Goal: Information Seeking & Learning: Find contact information

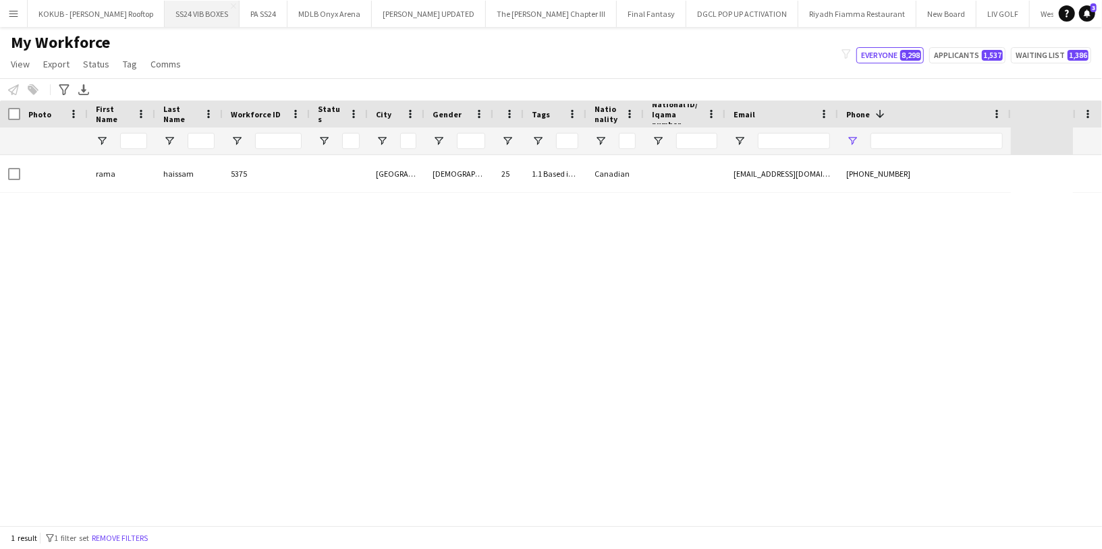
type input "********"
click at [136, 537] on button "Remove filters" at bounding box center [119, 538] width 61 height 15
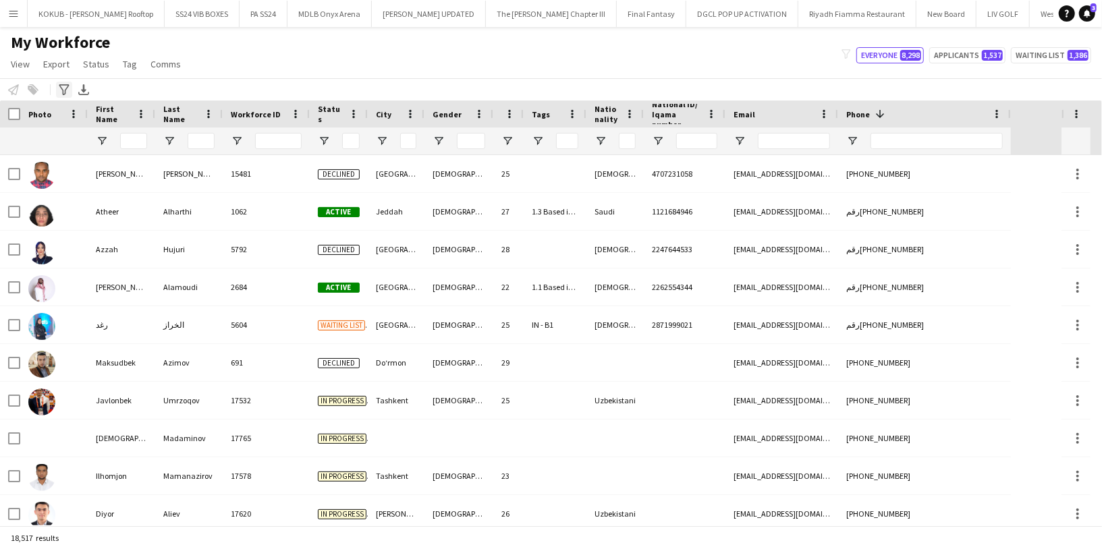
click at [60, 94] on icon "Advanced filters" at bounding box center [64, 89] width 11 height 11
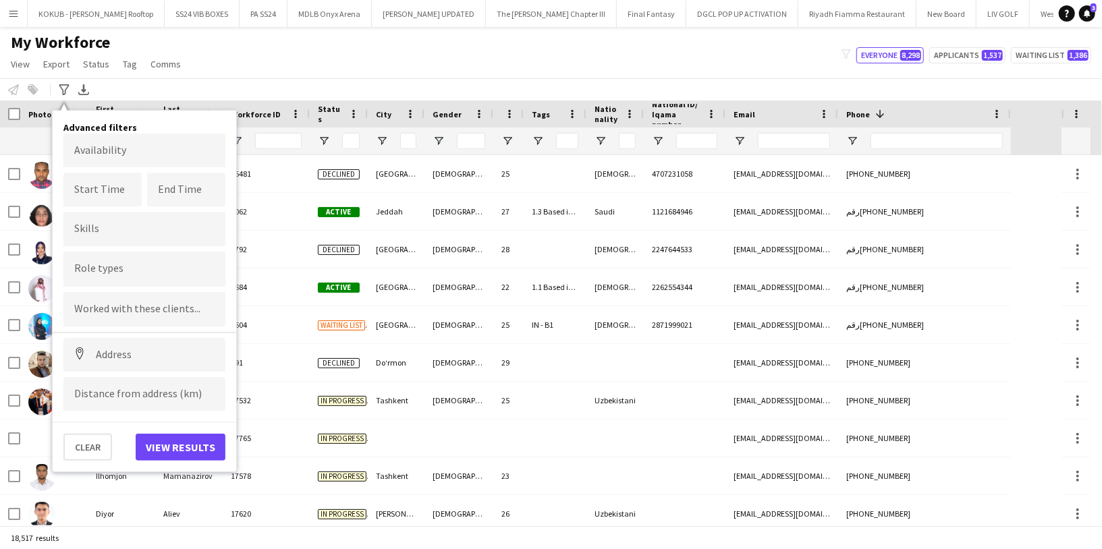
click at [159, 276] on div at bounding box center [144, 269] width 162 height 34
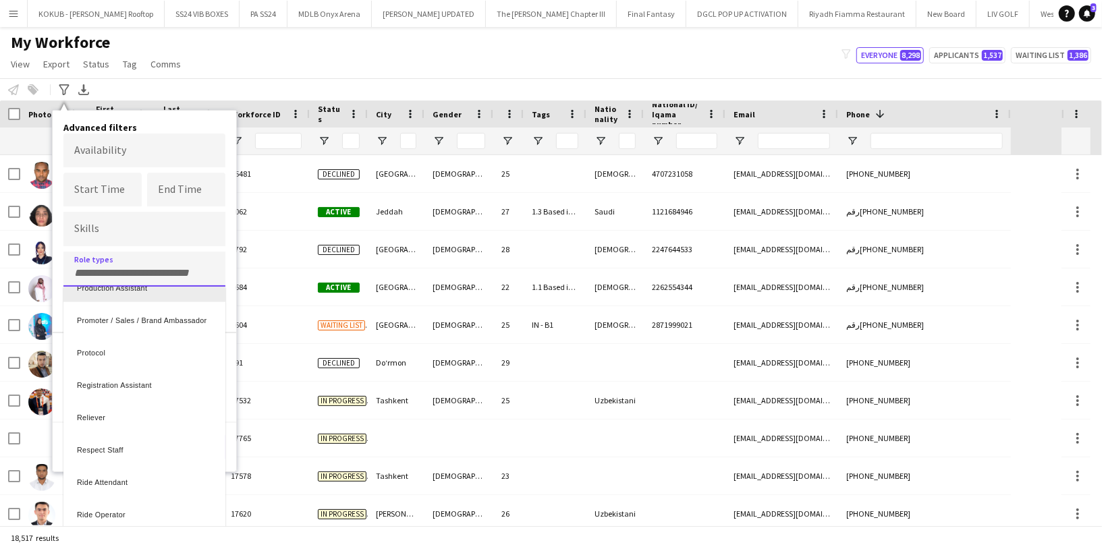
scroll to position [784, 0]
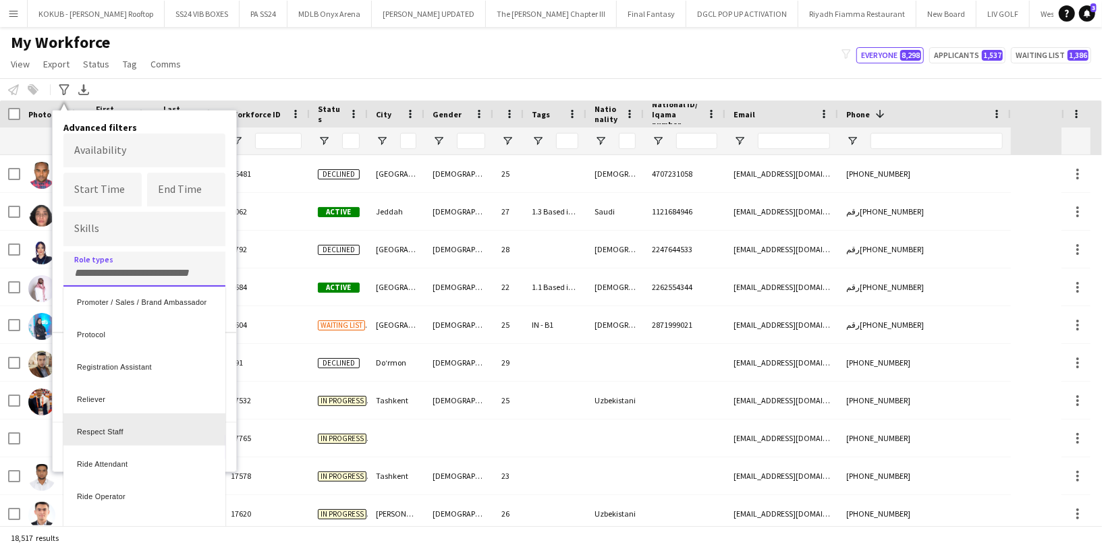
click at [161, 436] on div "Respect Staff" at bounding box center [144, 430] width 162 height 32
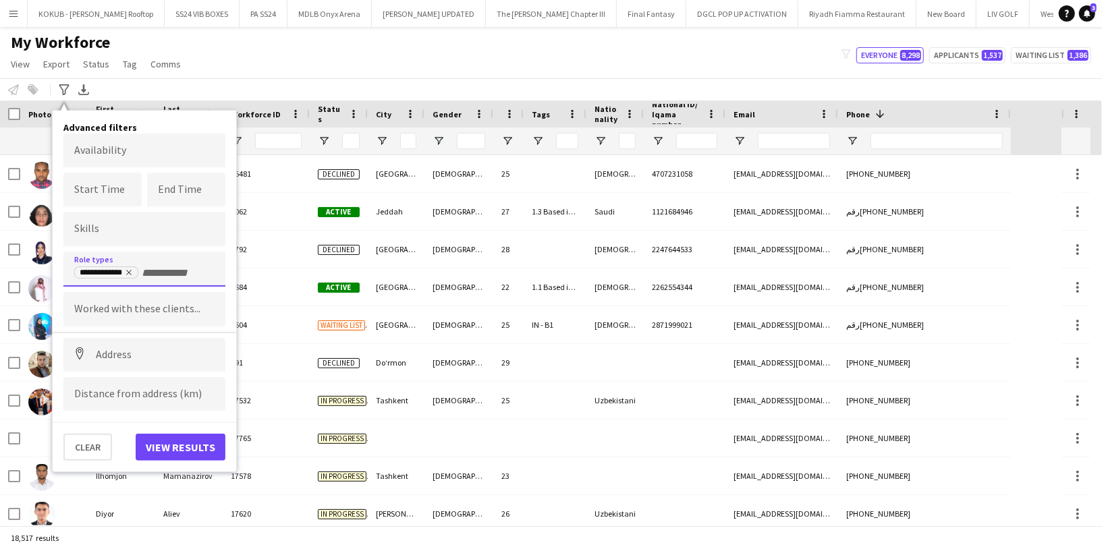
scroll to position [0, 0]
click at [187, 447] on button "View results" at bounding box center [181, 447] width 90 height 27
type input "**********"
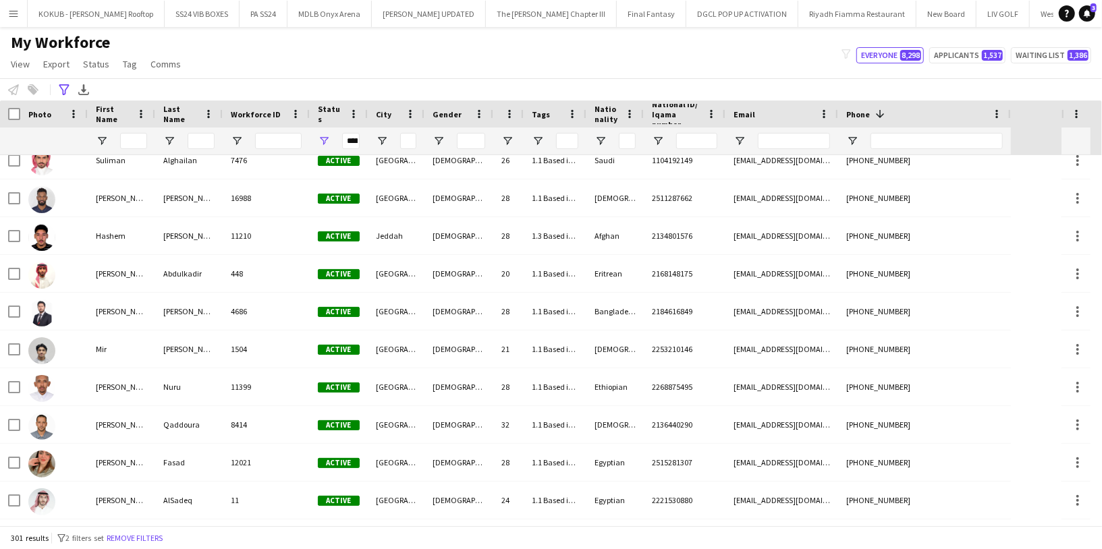
scroll to position [814, 0]
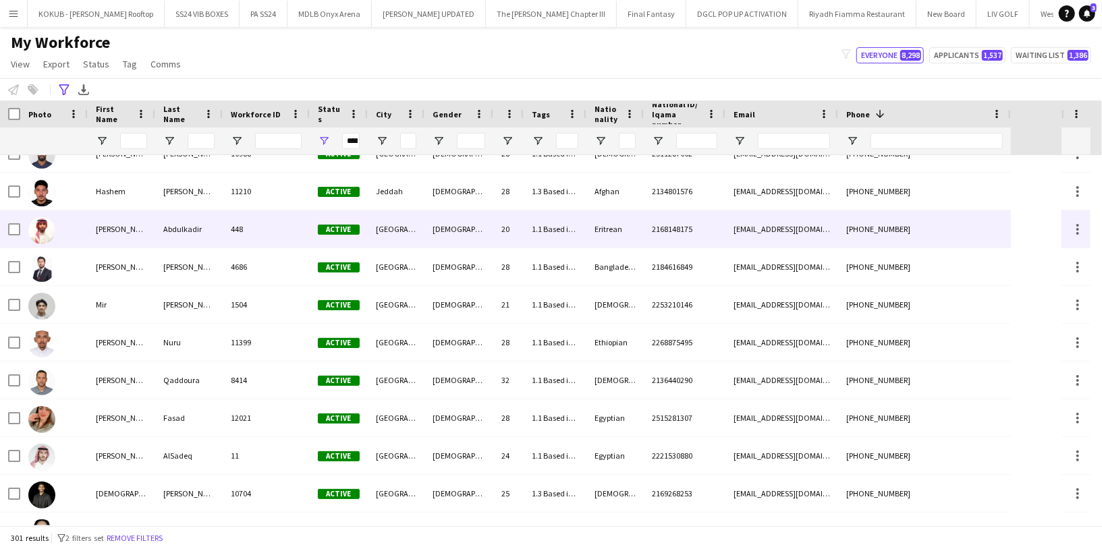
click at [119, 229] on div "[PERSON_NAME]" at bounding box center [121, 228] width 67 height 37
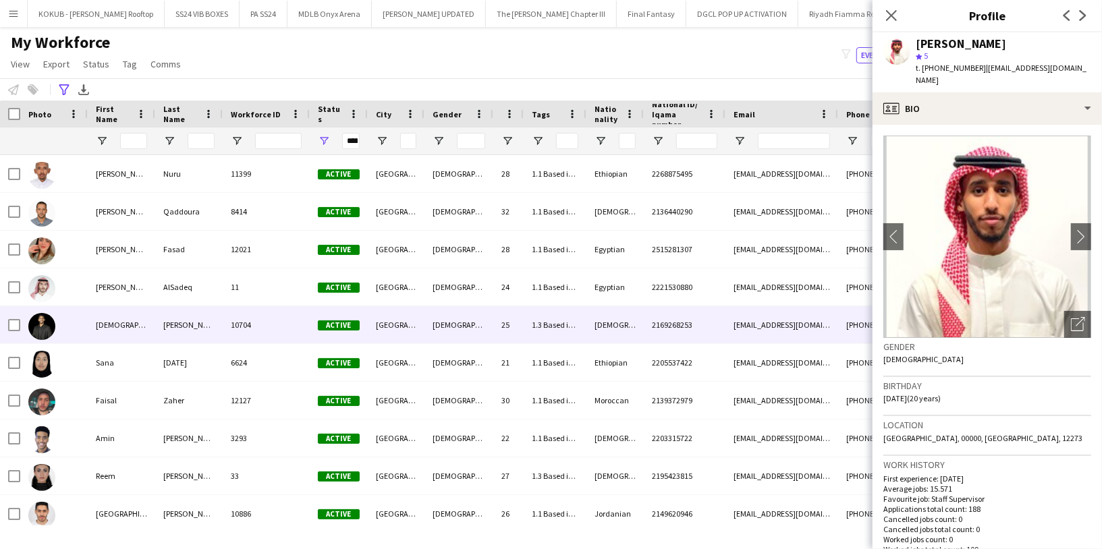
scroll to position [990, 0]
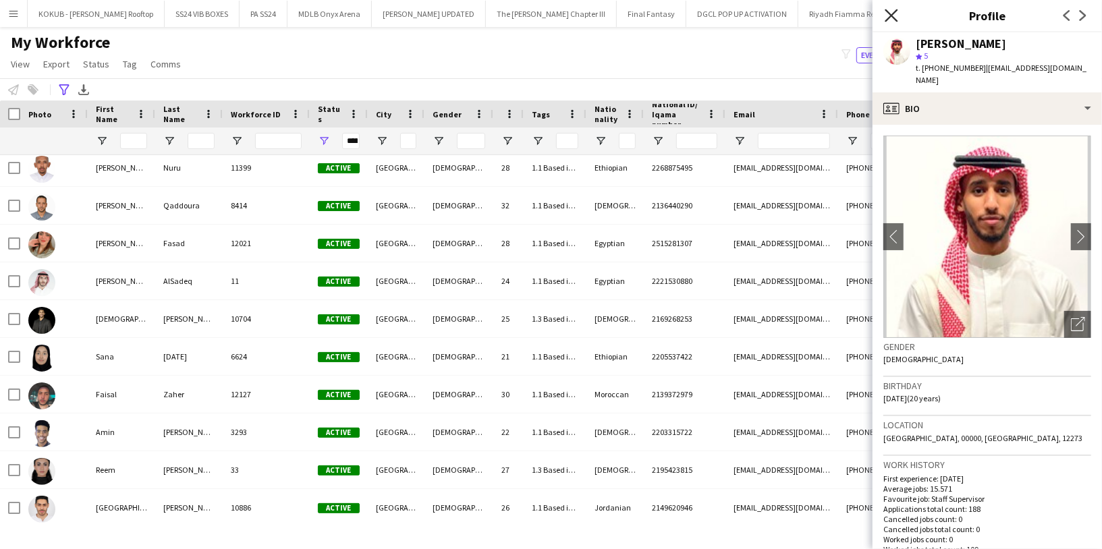
click at [893, 9] on icon "Close pop-in" at bounding box center [890, 15] width 13 height 13
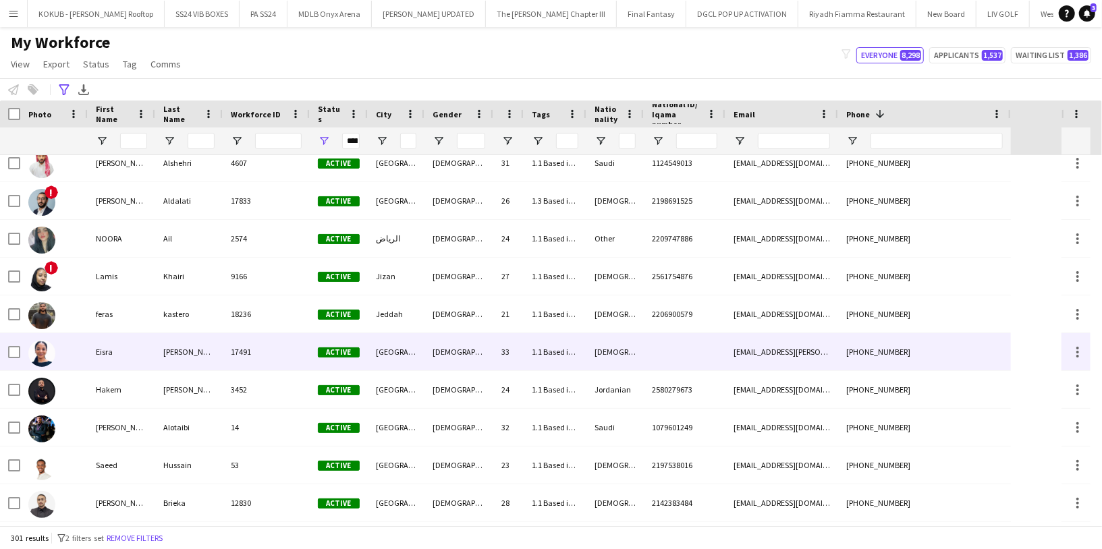
click at [177, 351] on div "[PERSON_NAME]" at bounding box center [188, 351] width 67 height 37
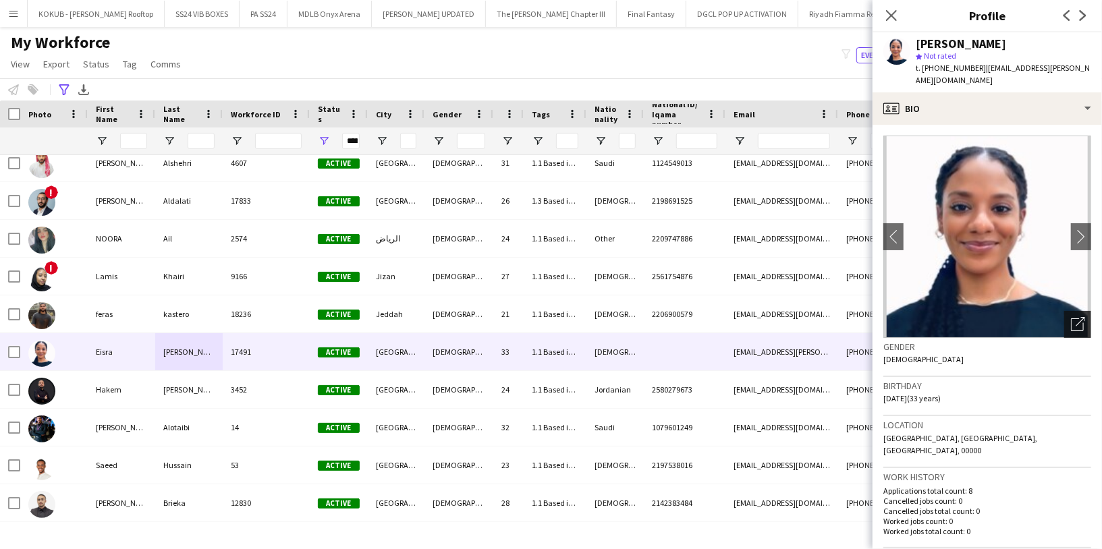
click at [1071, 317] on icon "Open photos pop-in" at bounding box center [1078, 324] width 14 height 14
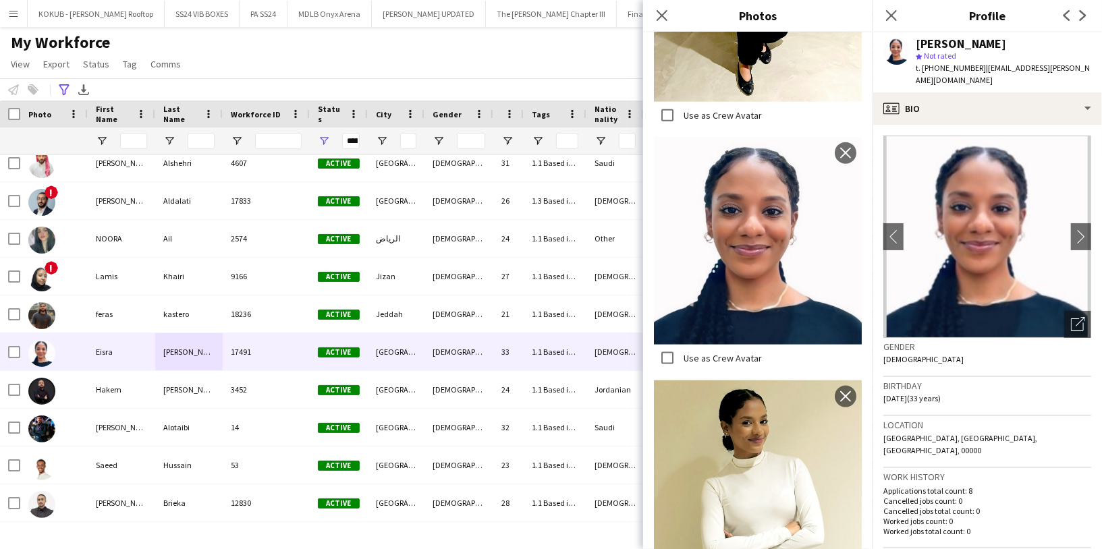
click at [967, 341] on h3 "Gender" at bounding box center [987, 347] width 208 height 12
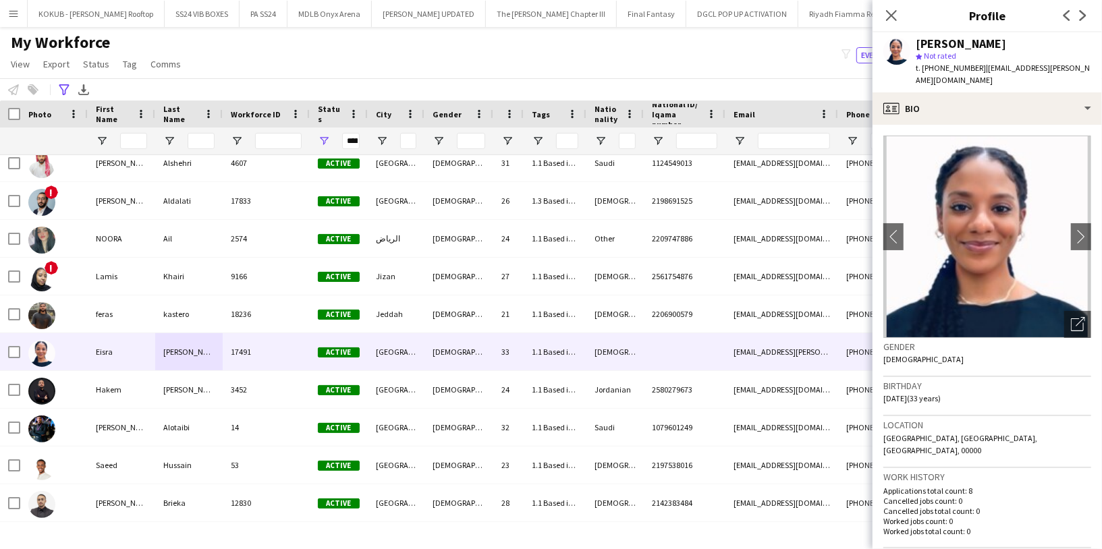
click at [951, 45] on div "[PERSON_NAME]" at bounding box center [961, 44] width 90 height 12
copy div "[PERSON_NAME]"
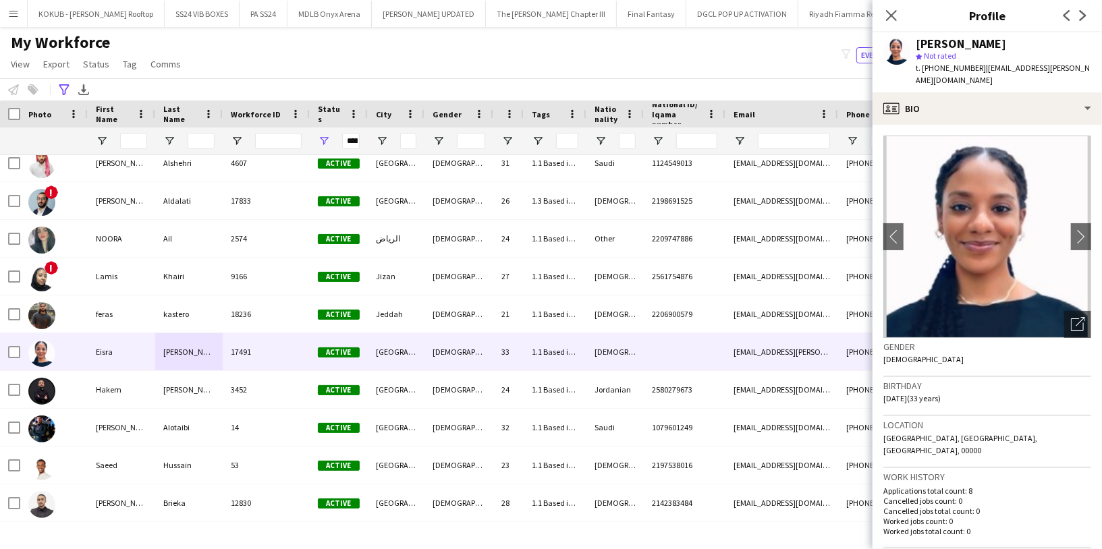
click at [951, 69] on span "t. [PHONE_NUMBER]" at bounding box center [951, 68] width 70 height 10
copy span "966554918321"
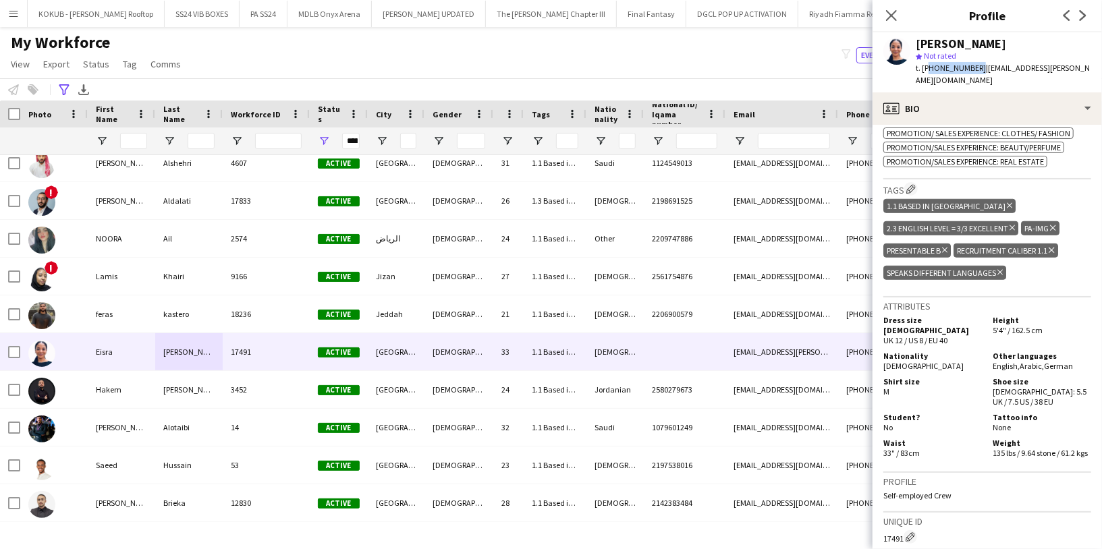
scroll to position [656, 0]
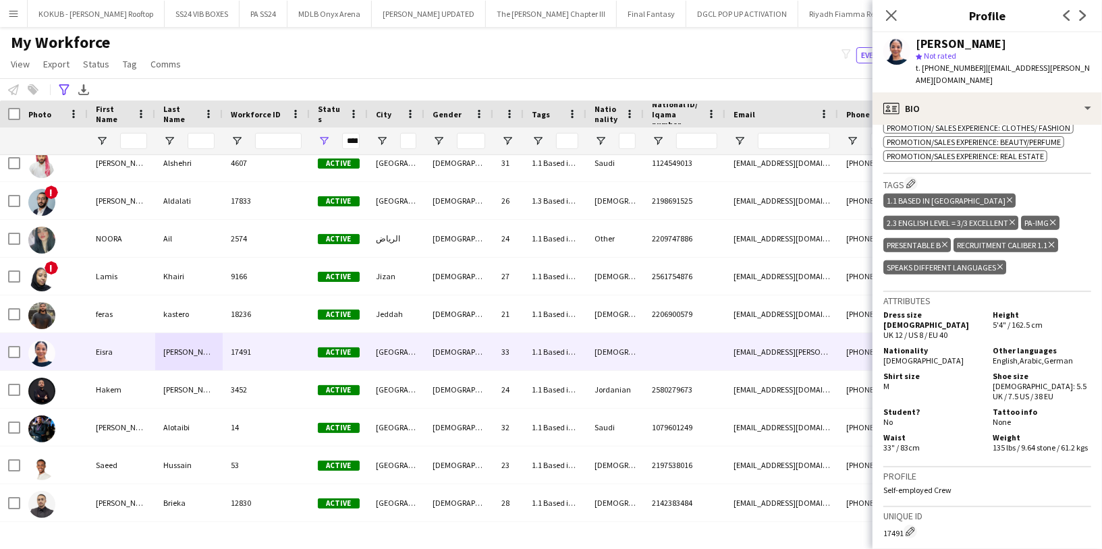
click at [909, 356] on span "[DEMOGRAPHIC_DATA]" at bounding box center [923, 361] width 80 height 10
copy span "[DEMOGRAPHIC_DATA]"
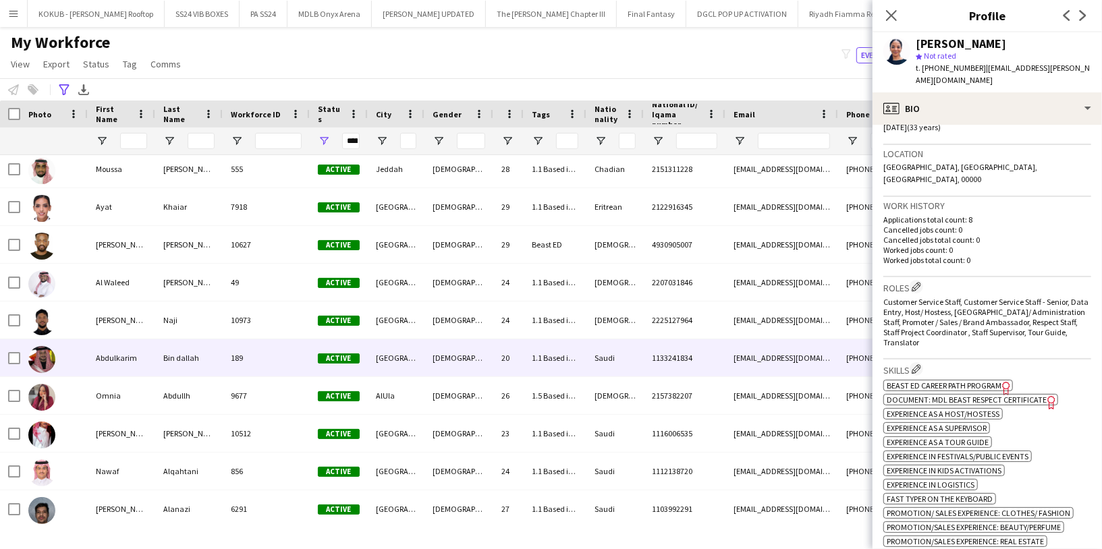
scroll to position [4387, 0]
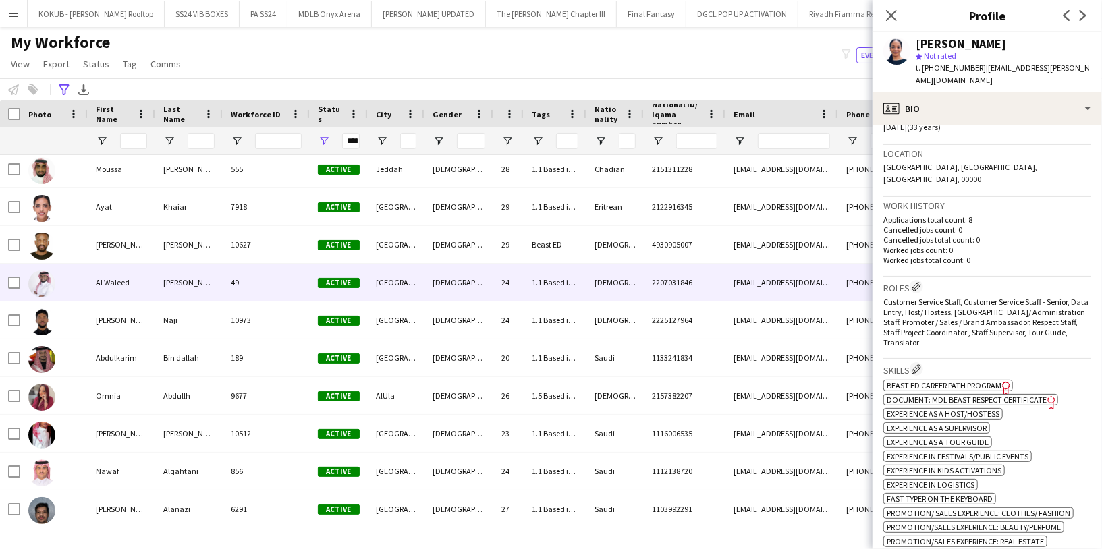
click at [188, 281] on div "[PERSON_NAME]" at bounding box center [188, 282] width 67 height 37
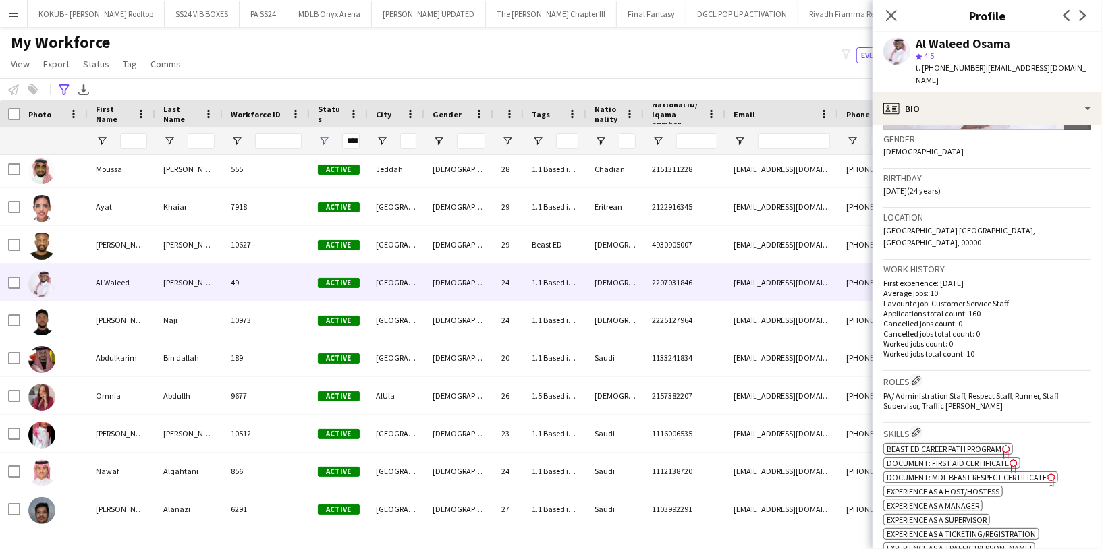
scroll to position [0, 0]
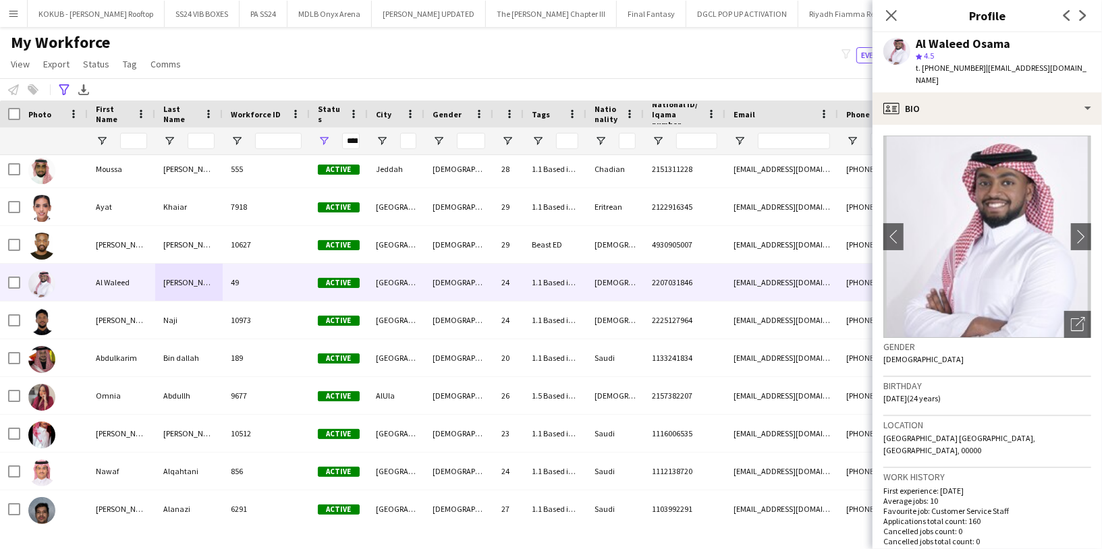
click at [972, 40] on div "Al Waleed Osama" at bounding box center [963, 44] width 94 height 12
copy div "Al Waleed Osama"
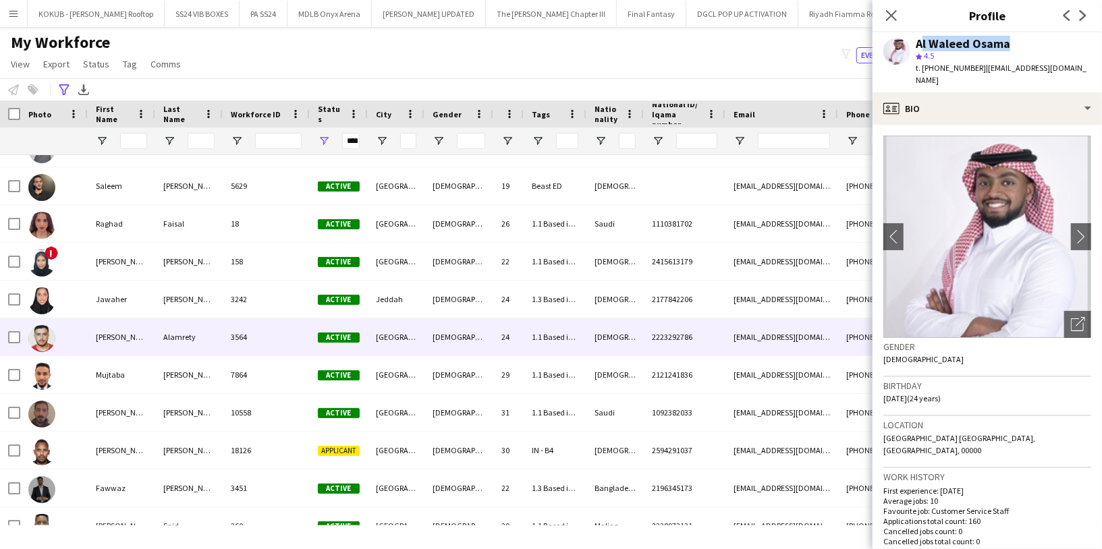
scroll to position [4831, 0]
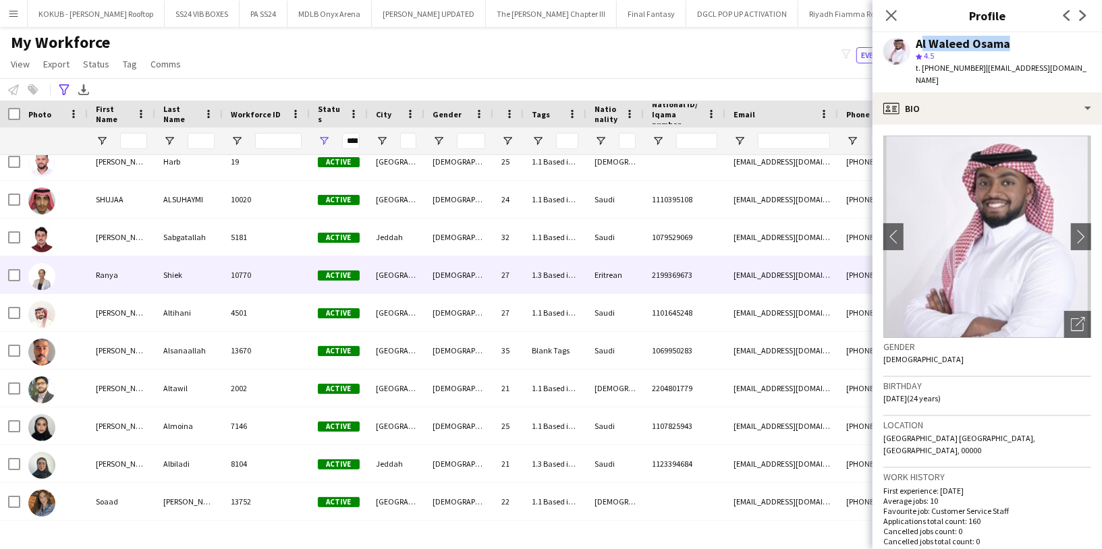
click at [144, 277] on div "Ranya" at bounding box center [121, 274] width 67 height 37
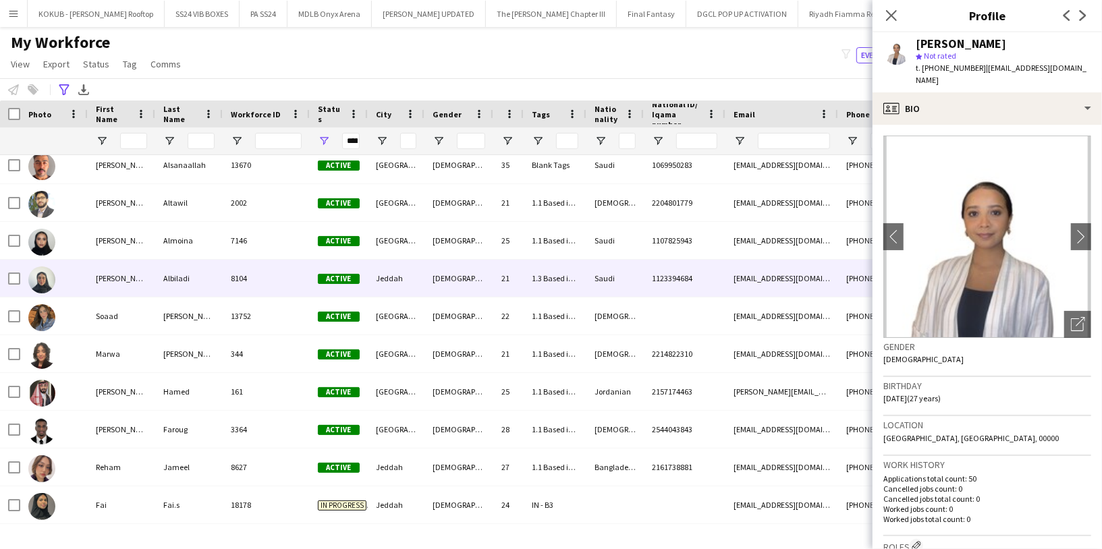
click at [145, 283] on div "[PERSON_NAME]" at bounding box center [121, 278] width 67 height 37
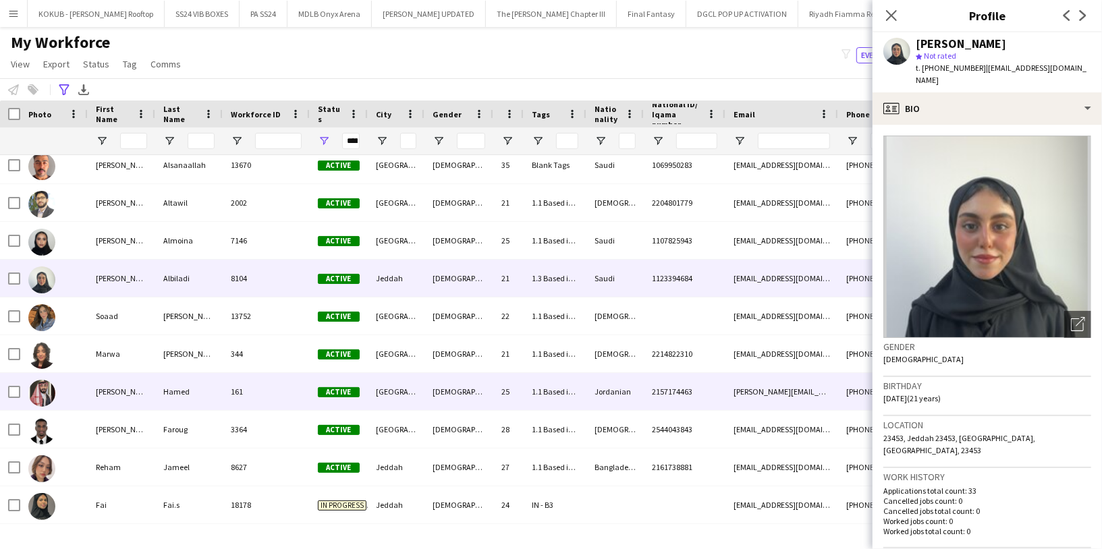
click at [186, 394] on div "Hamed" at bounding box center [188, 391] width 67 height 37
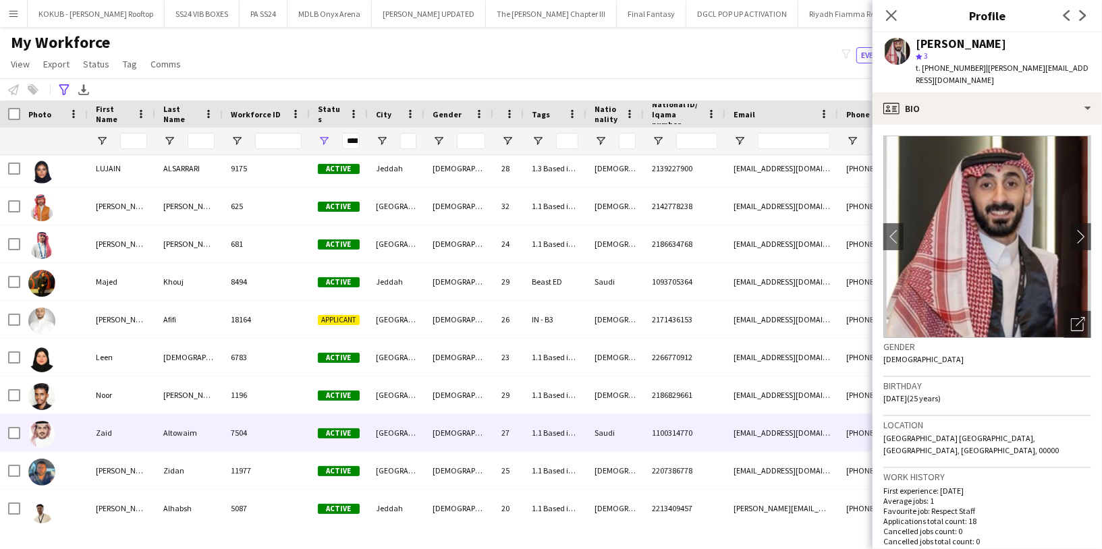
click at [144, 439] on div "Zaid" at bounding box center [121, 432] width 67 height 37
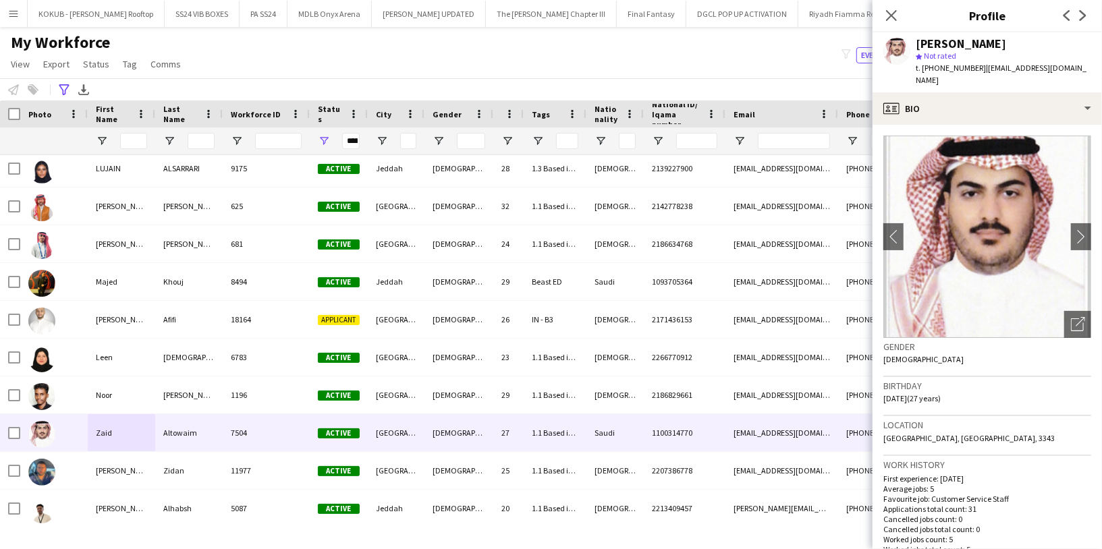
click at [965, 40] on div "[PERSON_NAME]" at bounding box center [961, 44] width 90 height 12
copy div "[PERSON_NAME]"
click at [1071, 317] on icon "Open photos pop-in" at bounding box center [1078, 324] width 14 height 14
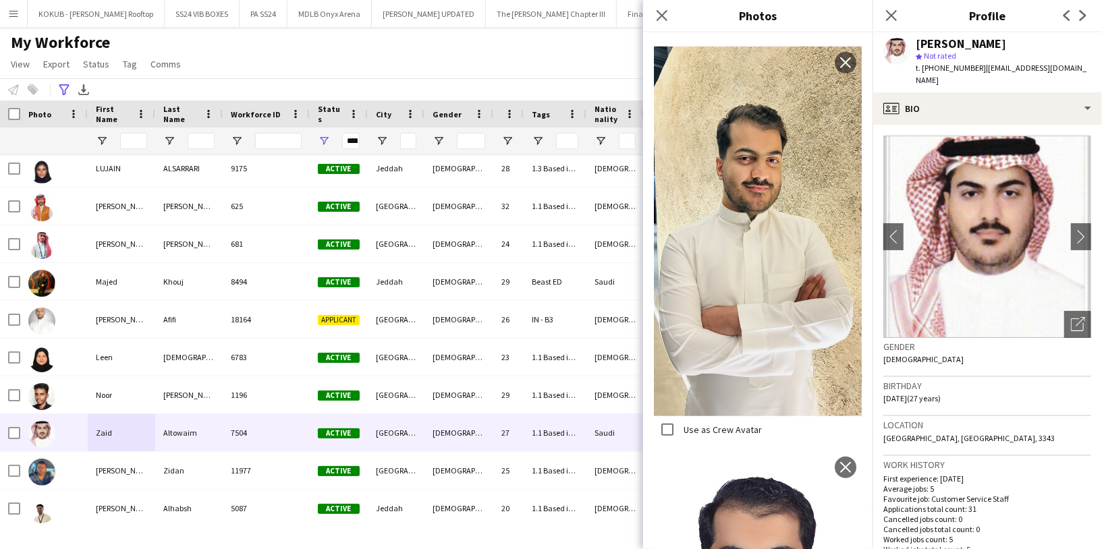
click at [971, 341] on div "Gender [DEMOGRAPHIC_DATA]" at bounding box center [987, 357] width 208 height 39
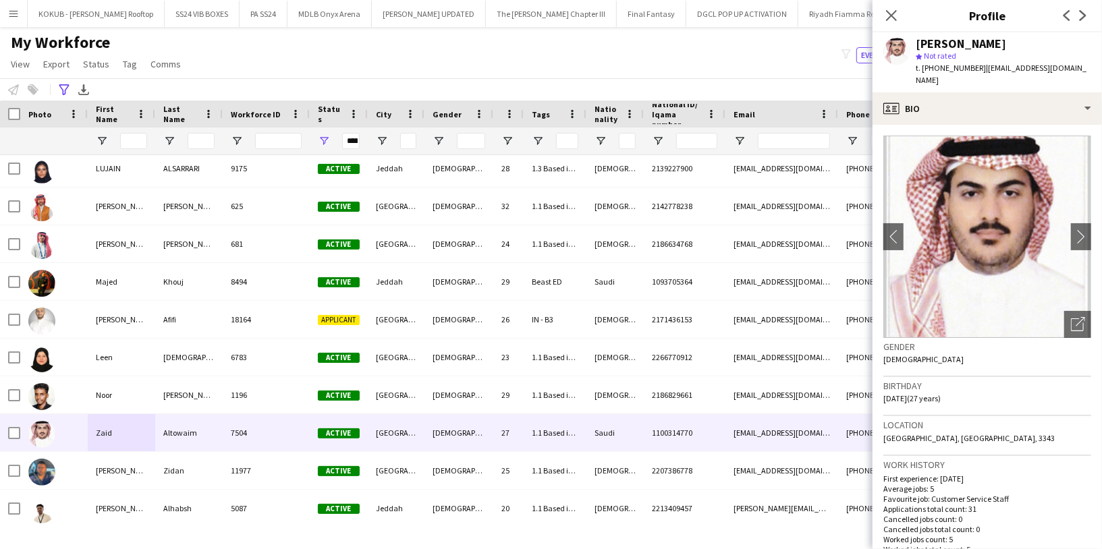
click at [953, 65] on span "t. [PHONE_NUMBER]" at bounding box center [951, 68] width 70 height 10
copy span "966539218182"
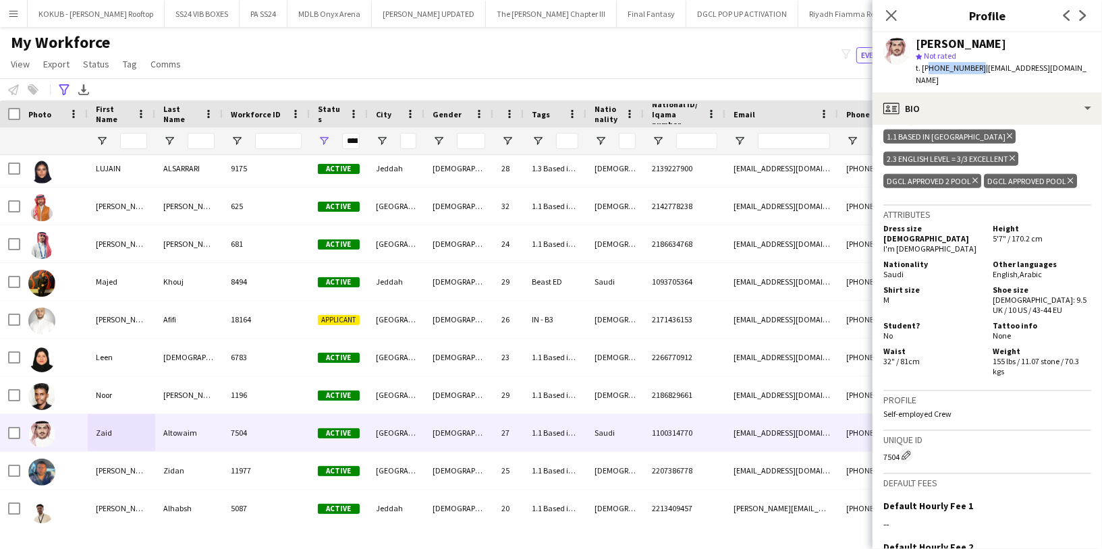
scroll to position [1041, 0]
click at [893, 269] on span "Saudi" at bounding box center [893, 274] width 20 height 10
copy span "Saudi"
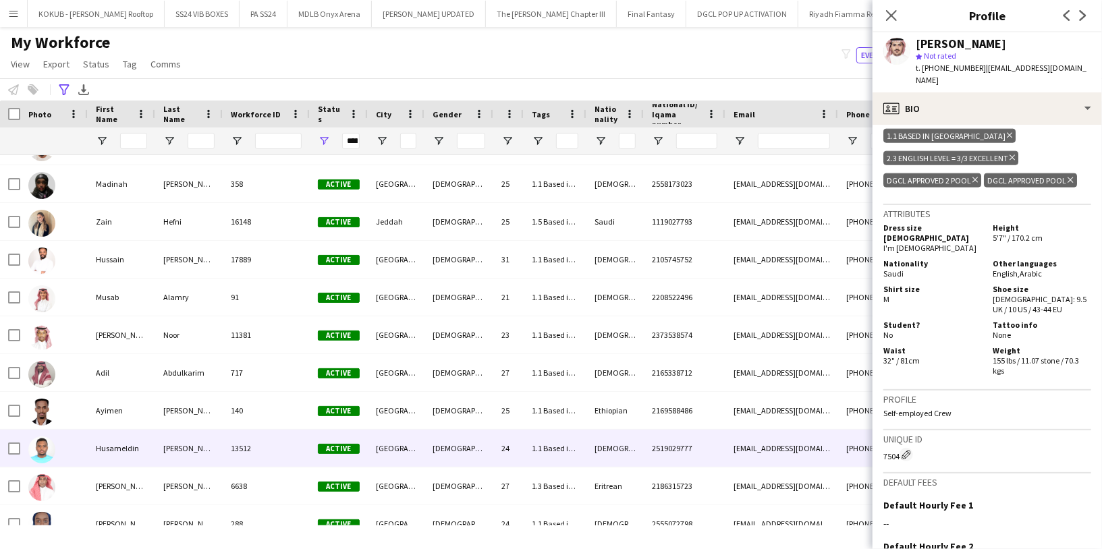
scroll to position [7180, 0]
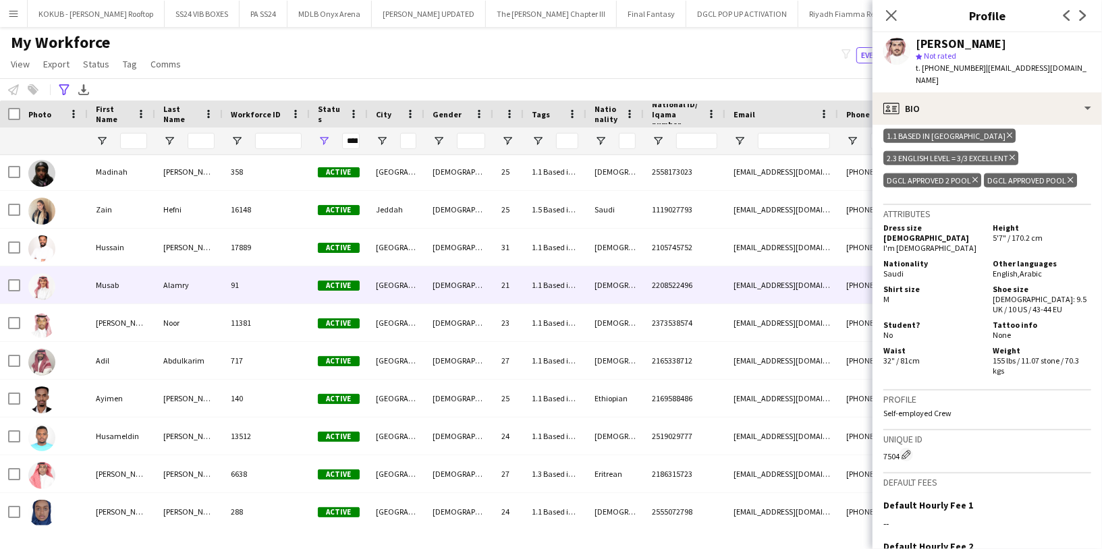
click at [215, 291] on div "Alamry" at bounding box center [188, 284] width 67 height 37
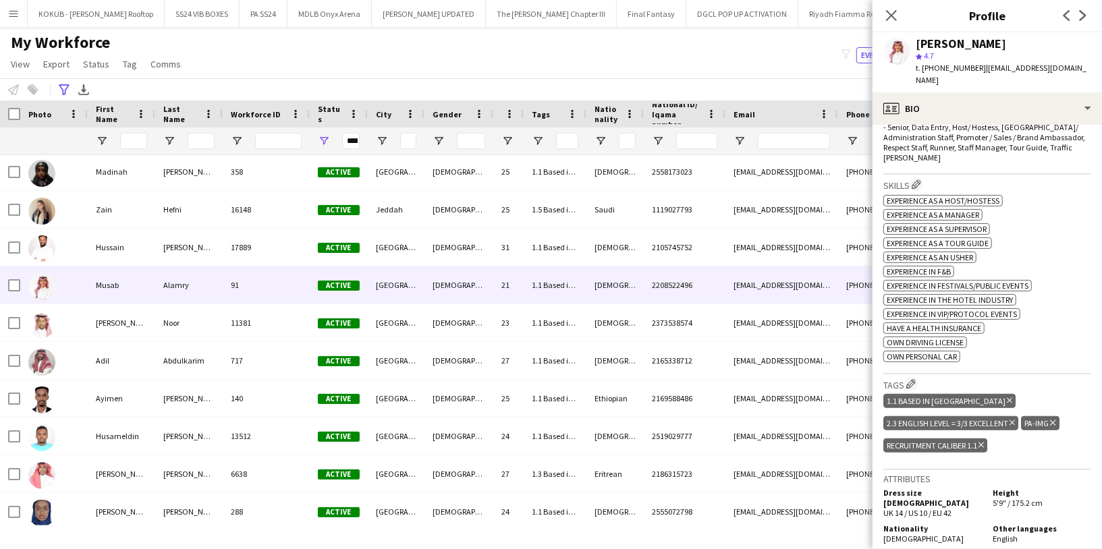
scroll to position [501, 0]
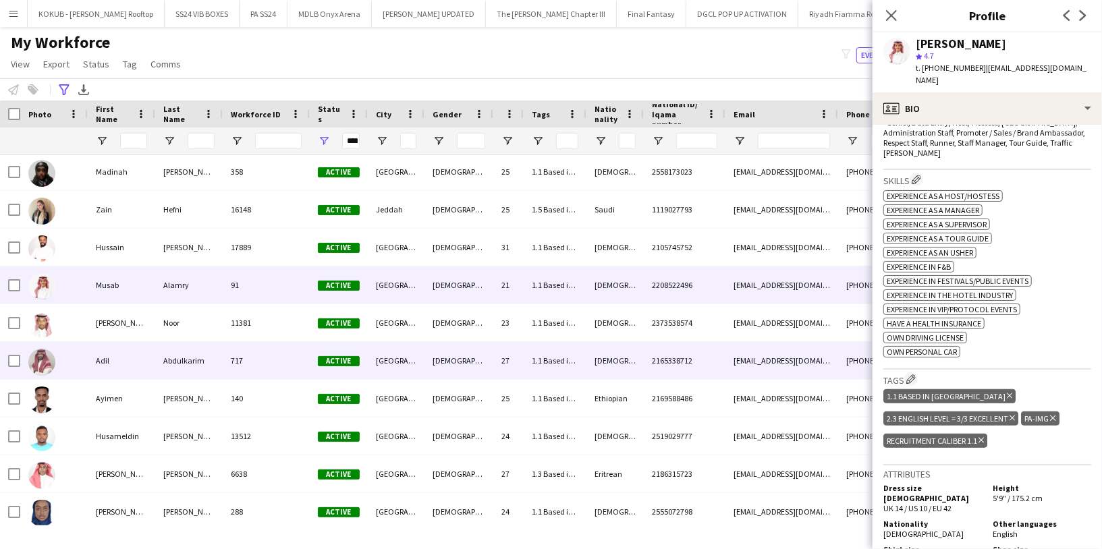
click at [128, 353] on div "Adil" at bounding box center [121, 360] width 67 height 37
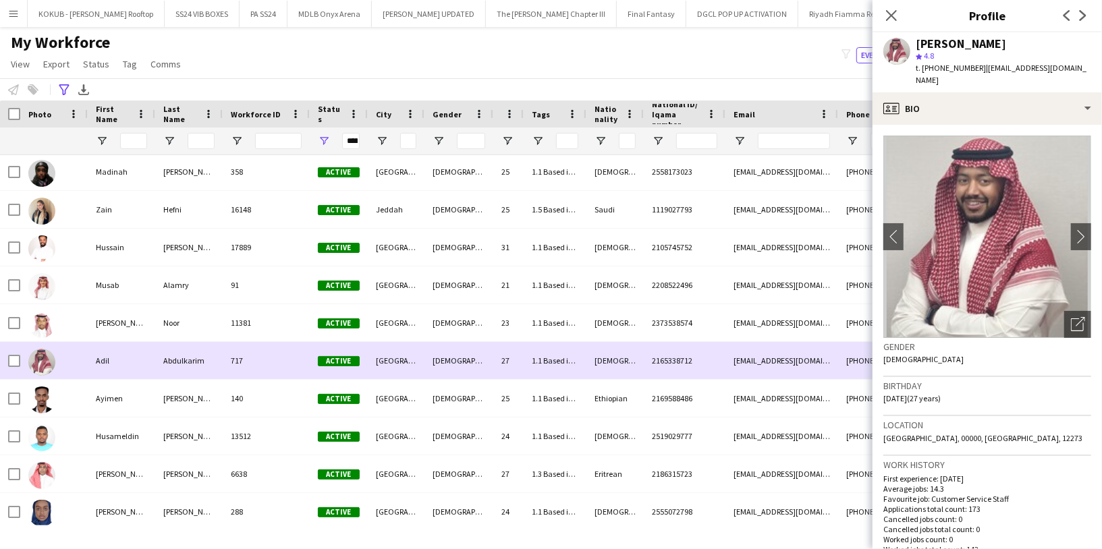
scroll to position [7215, 0]
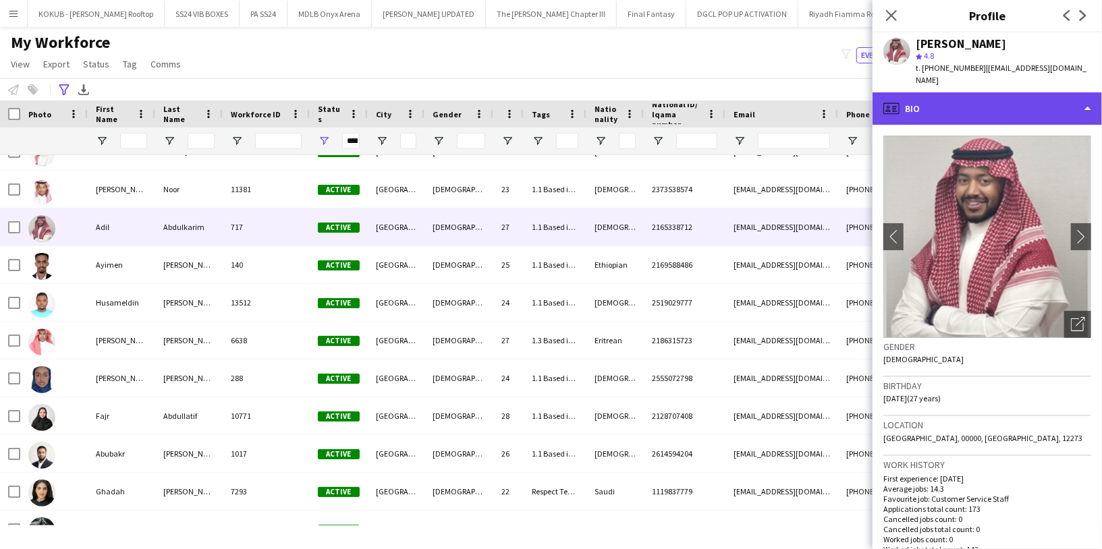
click at [998, 96] on div "profile Bio" at bounding box center [986, 108] width 229 height 32
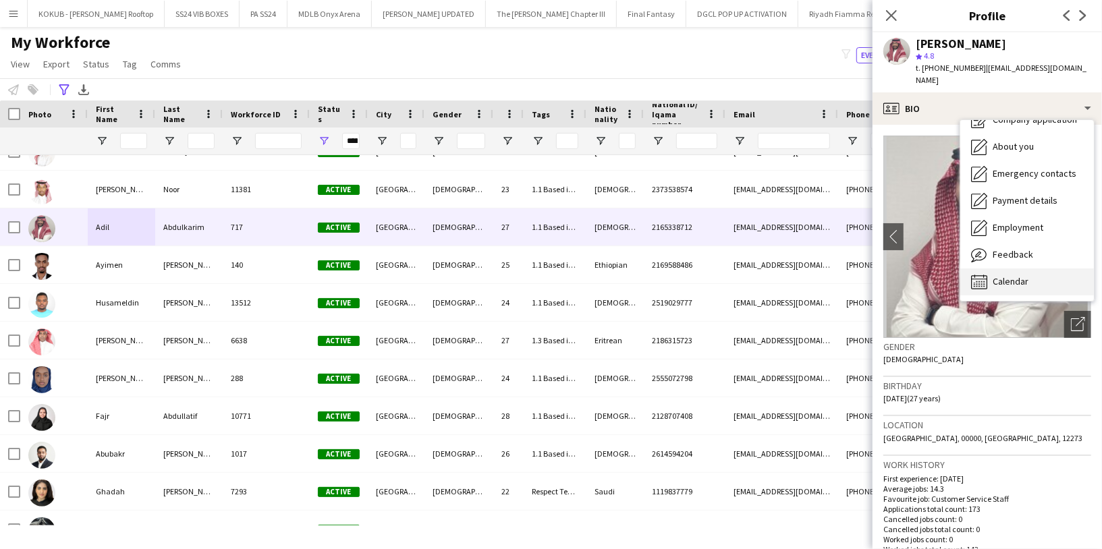
click at [1034, 269] on div "Calendar Calendar" at bounding box center [1027, 282] width 134 height 27
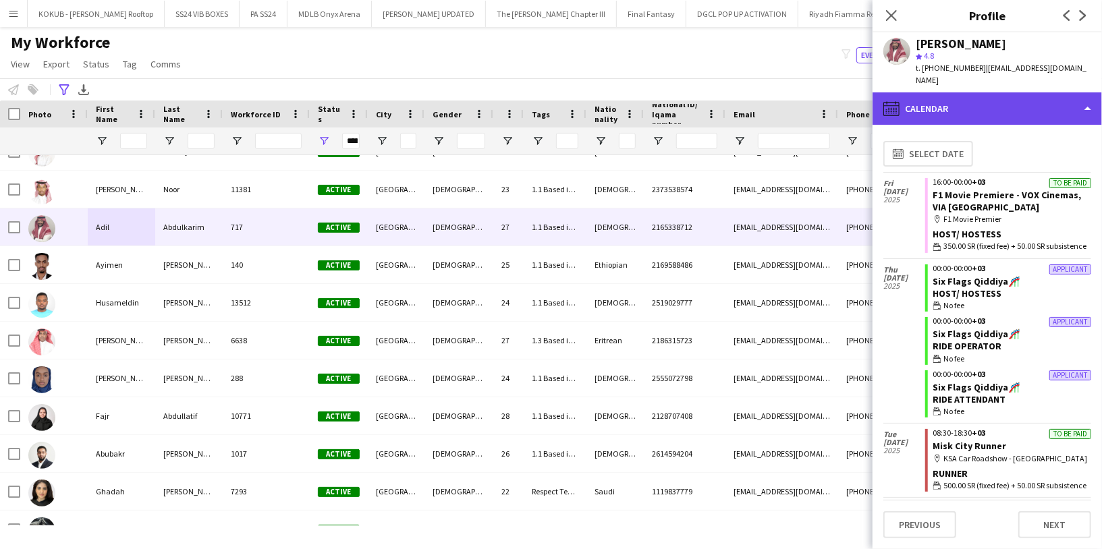
click at [968, 98] on div "calendar-full Calendar" at bounding box center [986, 108] width 229 height 32
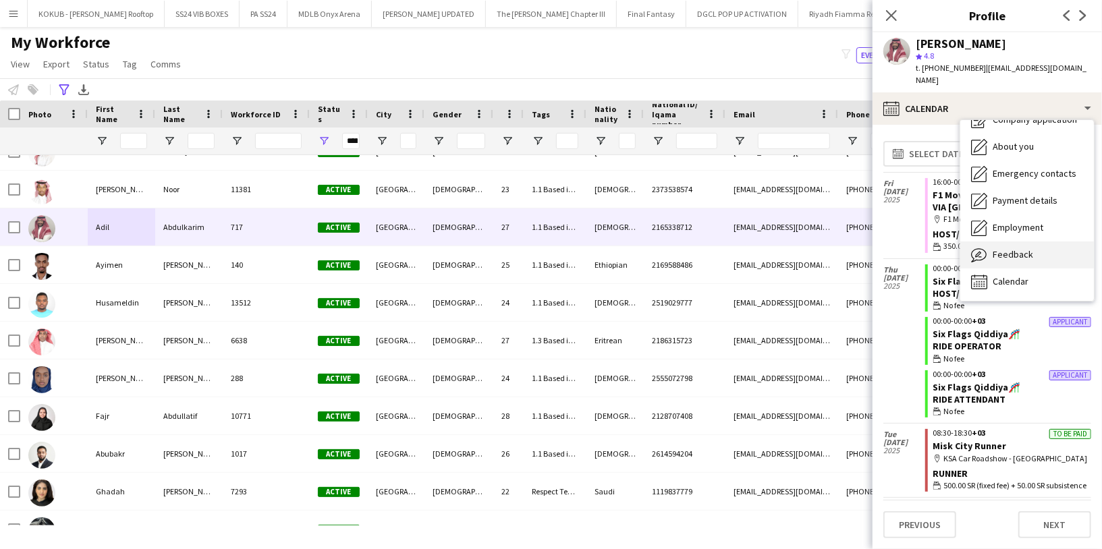
click at [1030, 248] on span "Feedback" at bounding box center [1012, 254] width 40 height 12
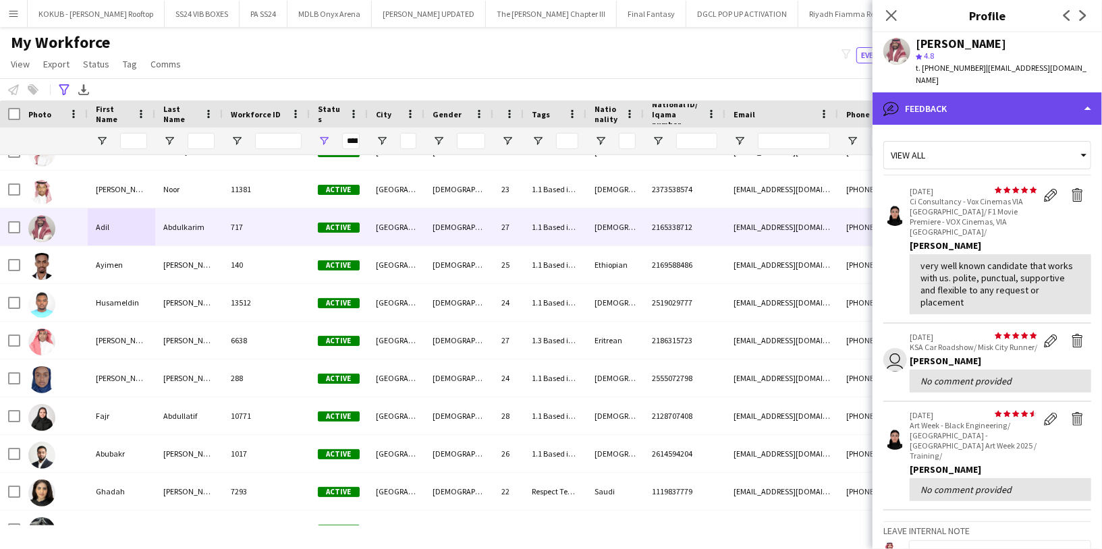
click at [984, 105] on div "bubble-pencil Feedback" at bounding box center [986, 108] width 229 height 32
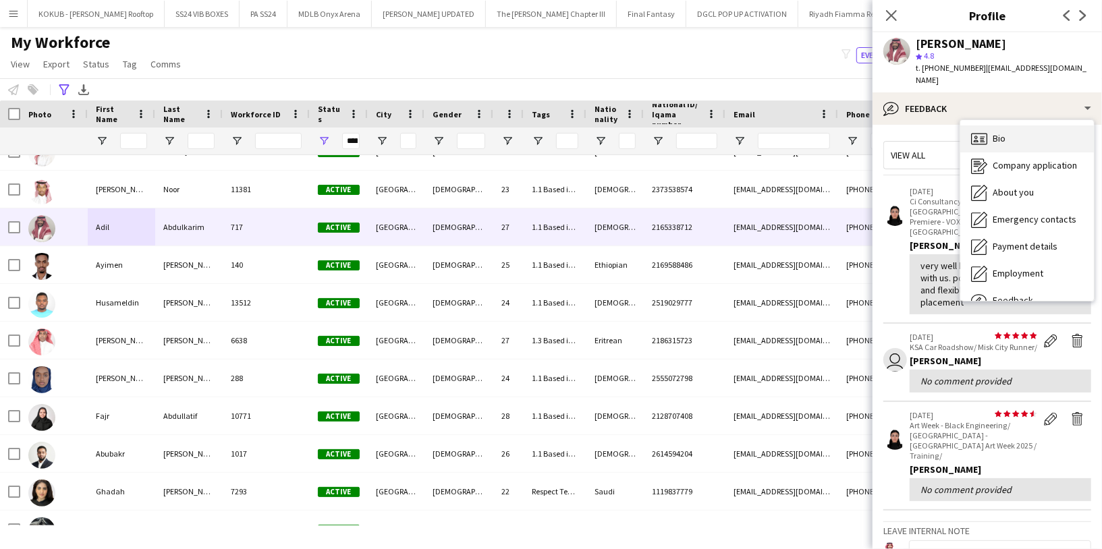
click at [1015, 136] on div "Bio Bio" at bounding box center [1027, 138] width 134 height 27
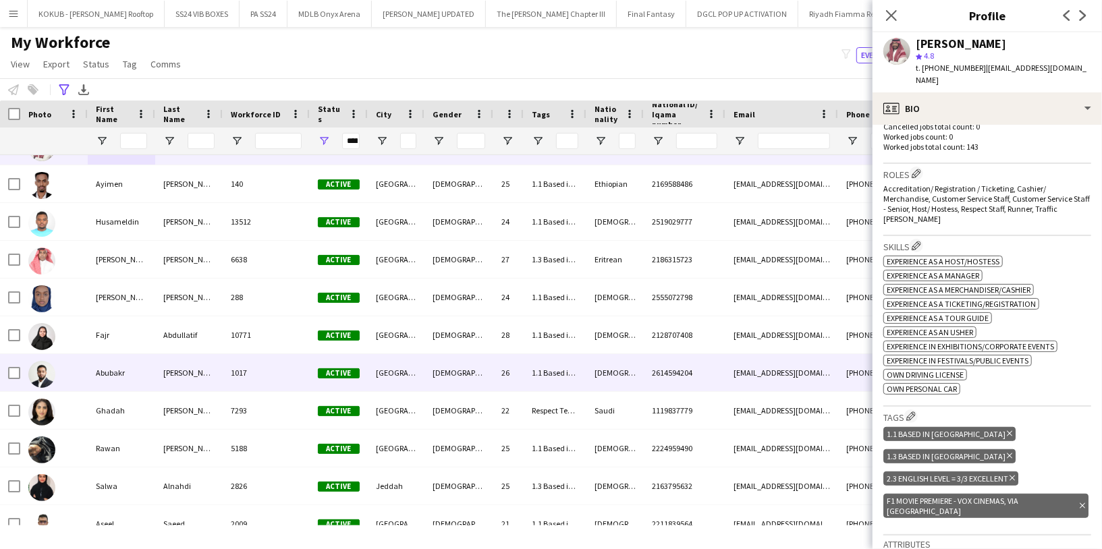
click at [171, 366] on div "[PERSON_NAME]" at bounding box center [188, 372] width 67 height 37
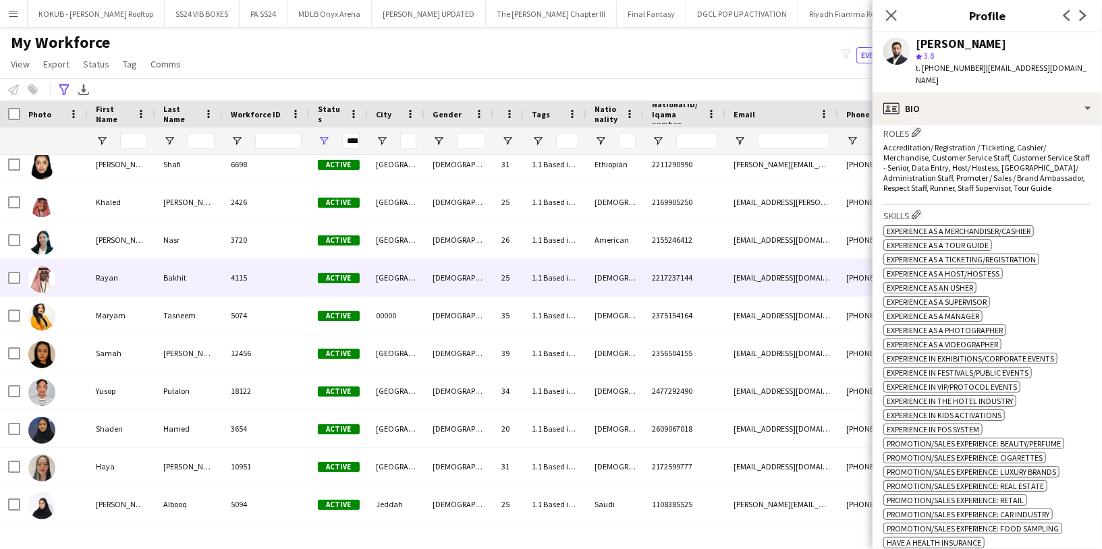
click at [144, 277] on div "Rayan" at bounding box center [121, 277] width 67 height 37
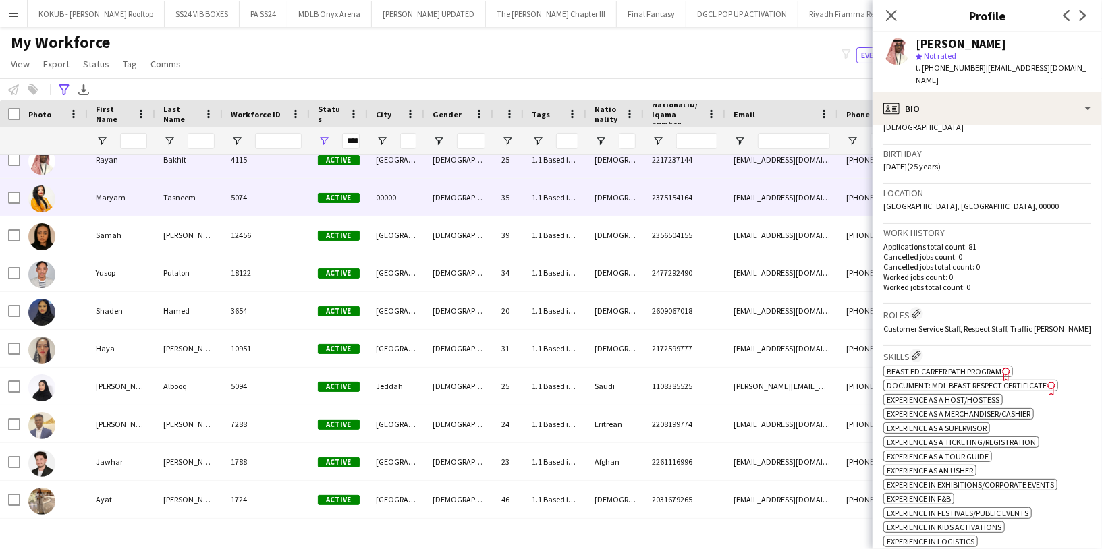
click at [173, 210] on div "Tasneem" at bounding box center [188, 197] width 67 height 37
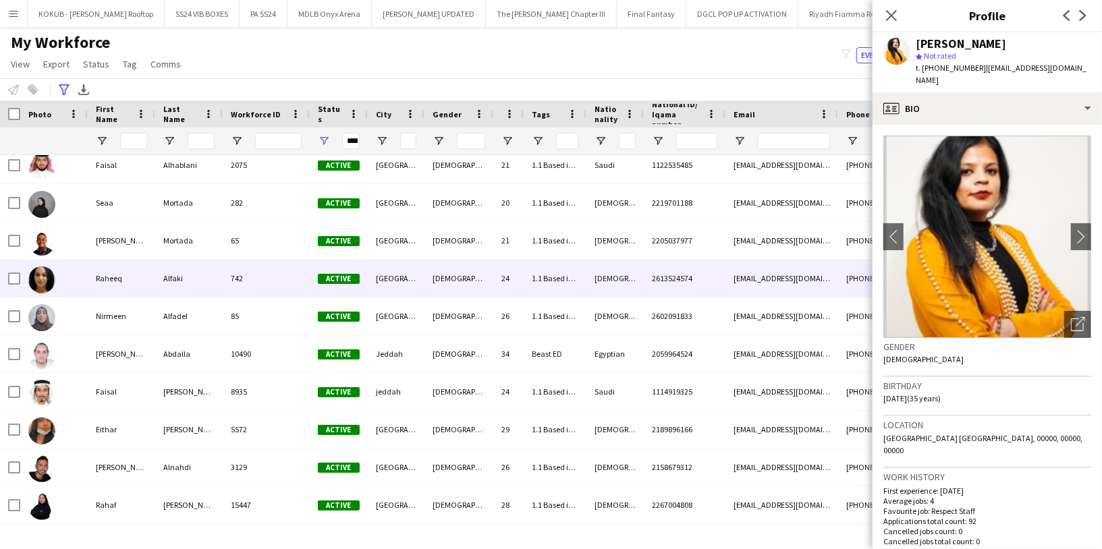
click at [102, 281] on div "Raheeq" at bounding box center [121, 278] width 67 height 37
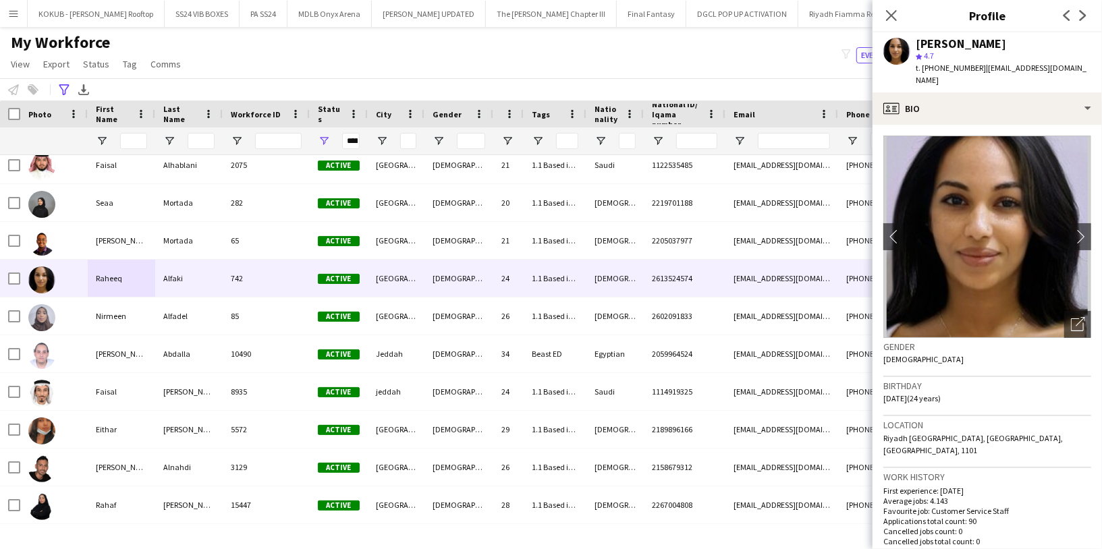
click at [963, 45] on div "[PERSON_NAME]" at bounding box center [961, 44] width 90 height 12
copy div "[PERSON_NAME]"
click at [946, 67] on span "t. [PHONE_NUMBER]" at bounding box center [951, 68] width 70 height 10
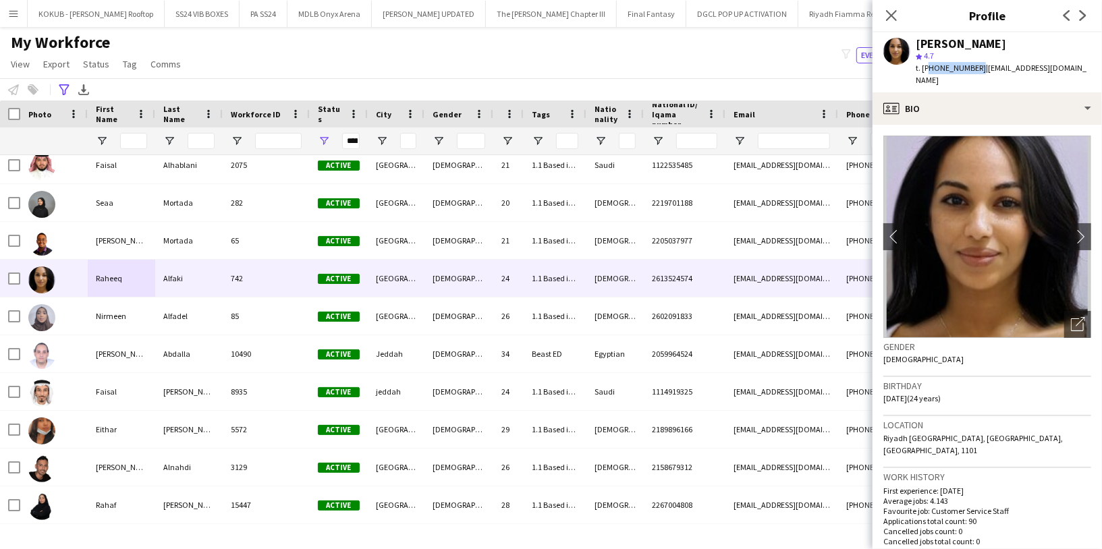
click at [946, 67] on span "t. [PHONE_NUMBER]" at bounding box center [951, 68] width 70 height 10
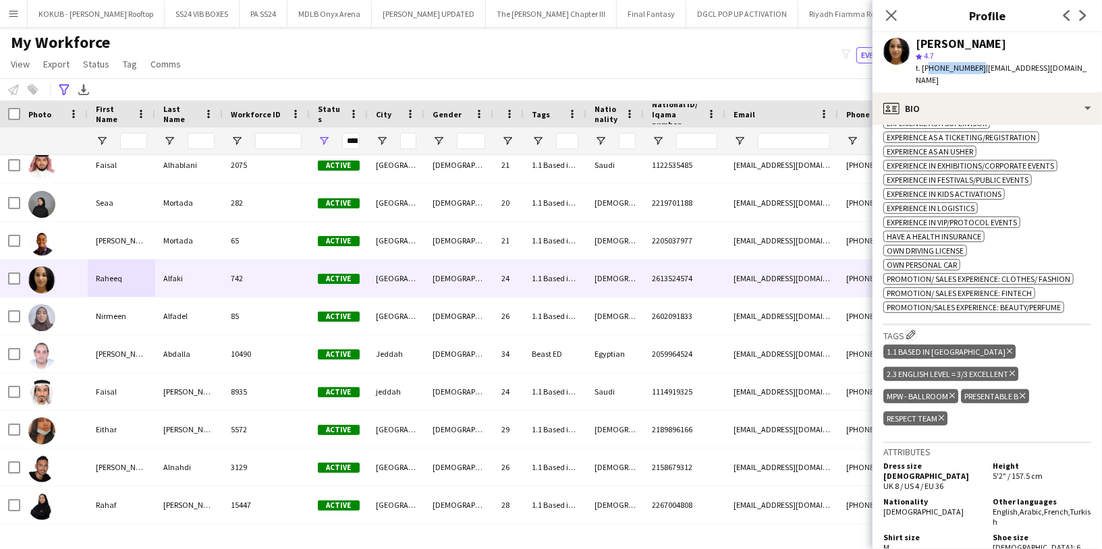
scroll to position [610, 0]
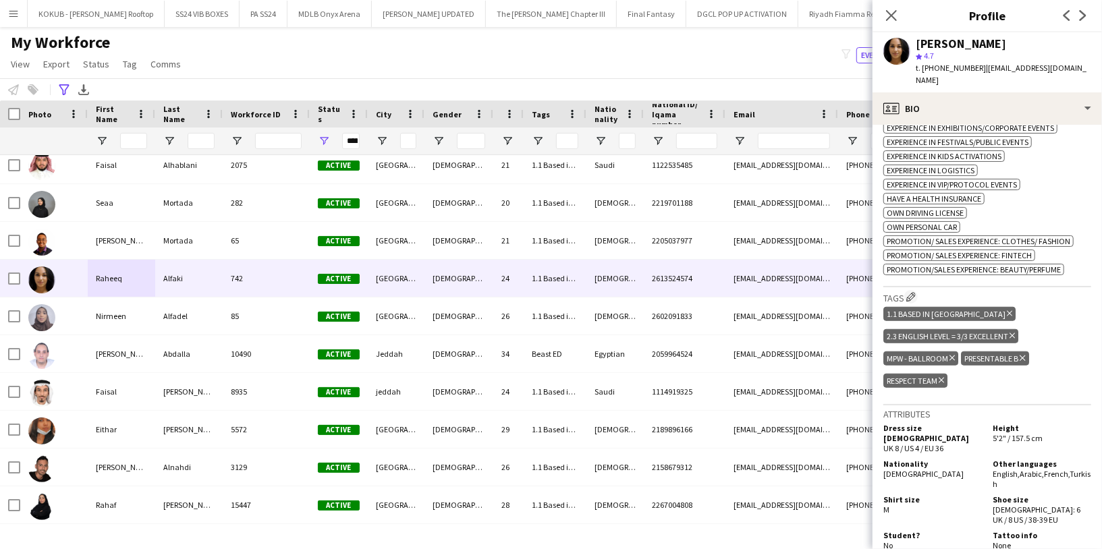
click at [898, 469] on span "[DEMOGRAPHIC_DATA]" at bounding box center [923, 474] width 80 height 10
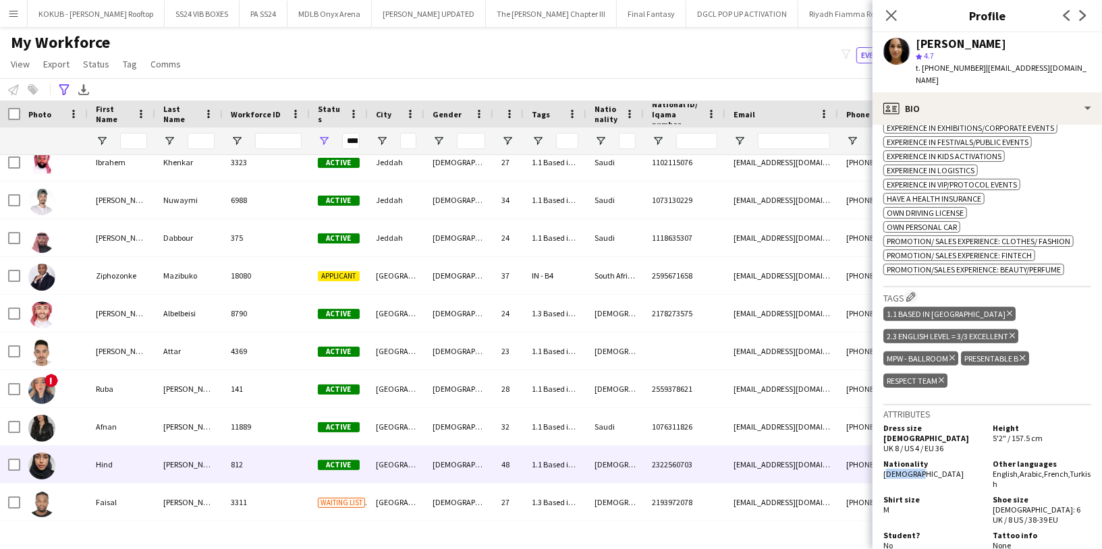
scroll to position [10142, 0]
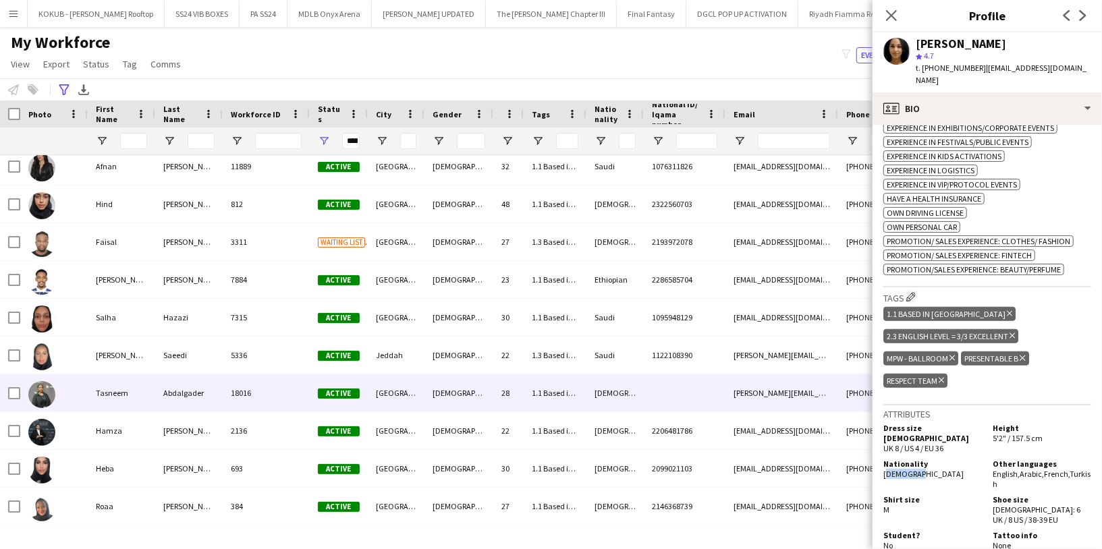
click at [135, 395] on div "Tasneem" at bounding box center [121, 392] width 67 height 37
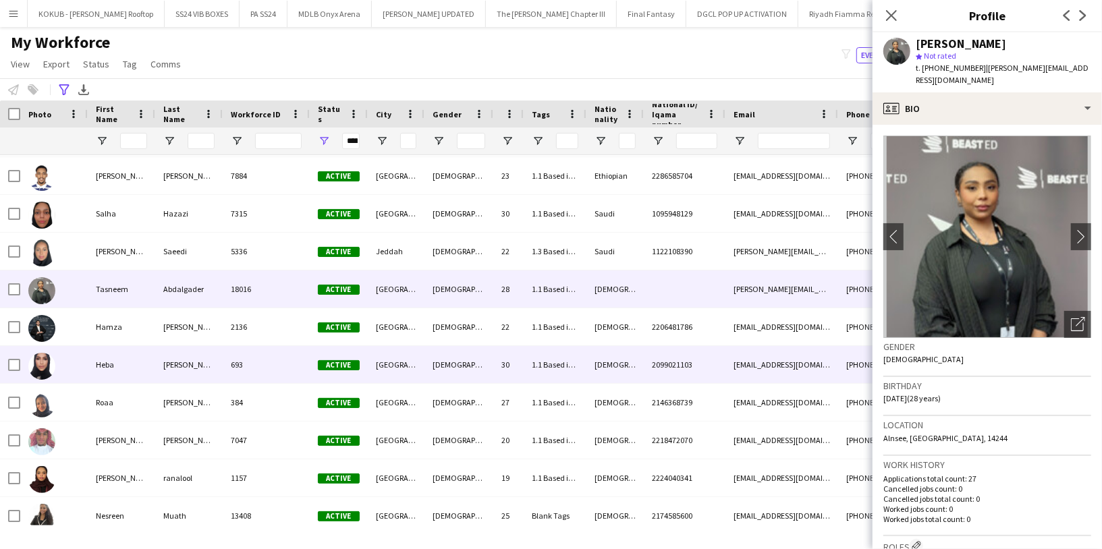
click at [183, 366] on div "[PERSON_NAME]" at bounding box center [188, 364] width 67 height 37
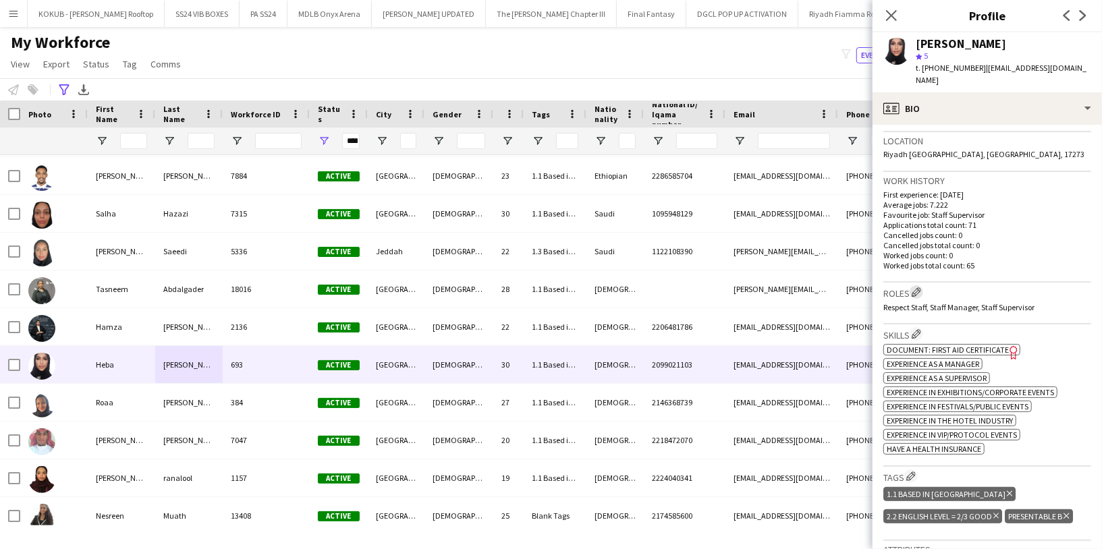
click at [918, 287] on app-icon "Edit crew company roles" at bounding box center [915, 291] width 9 height 9
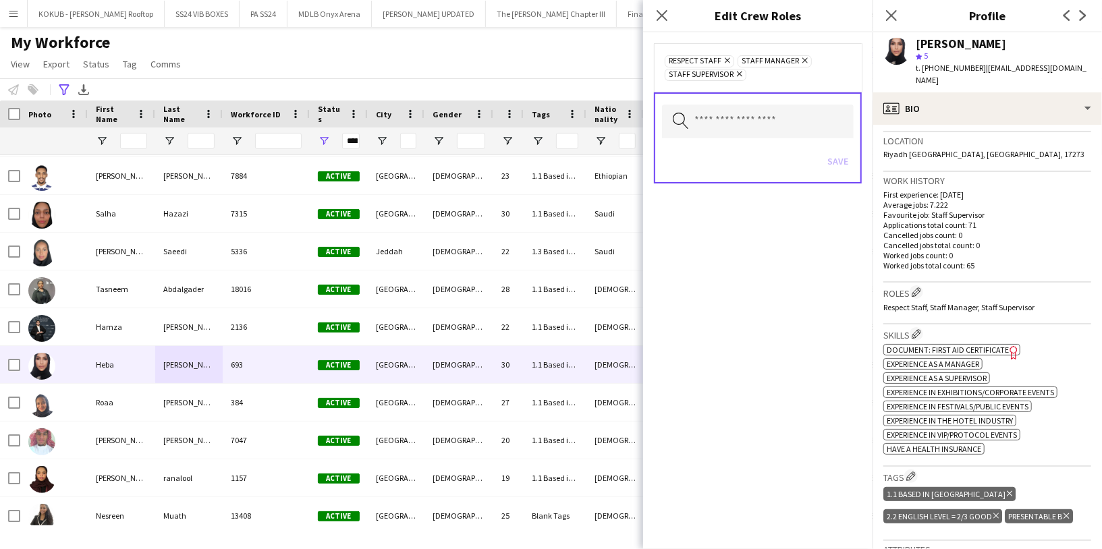
click at [727, 58] on icon "Remove" at bounding box center [725, 60] width 9 height 9
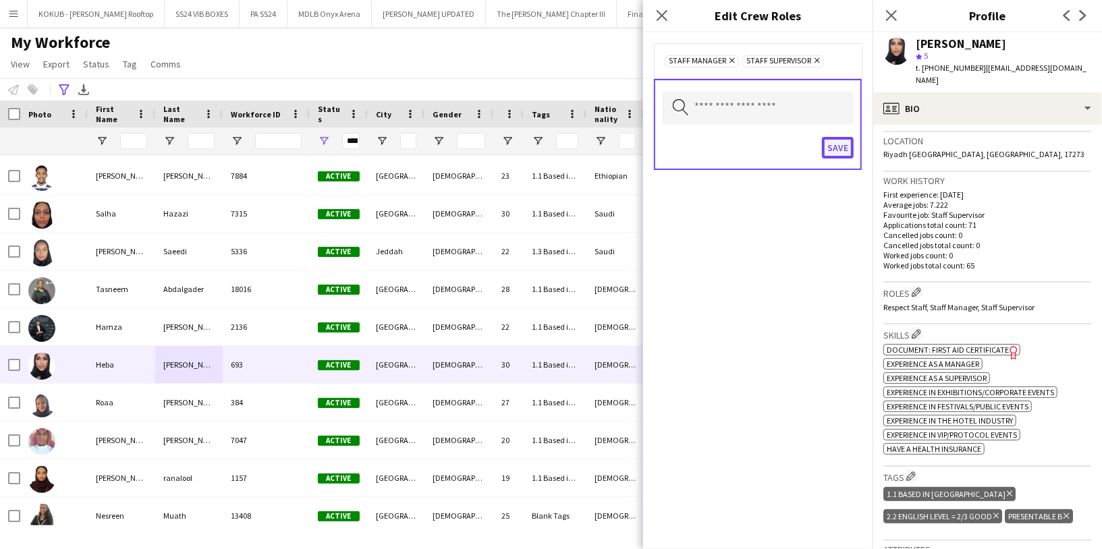
click at [836, 145] on button "Save" at bounding box center [838, 148] width 32 height 22
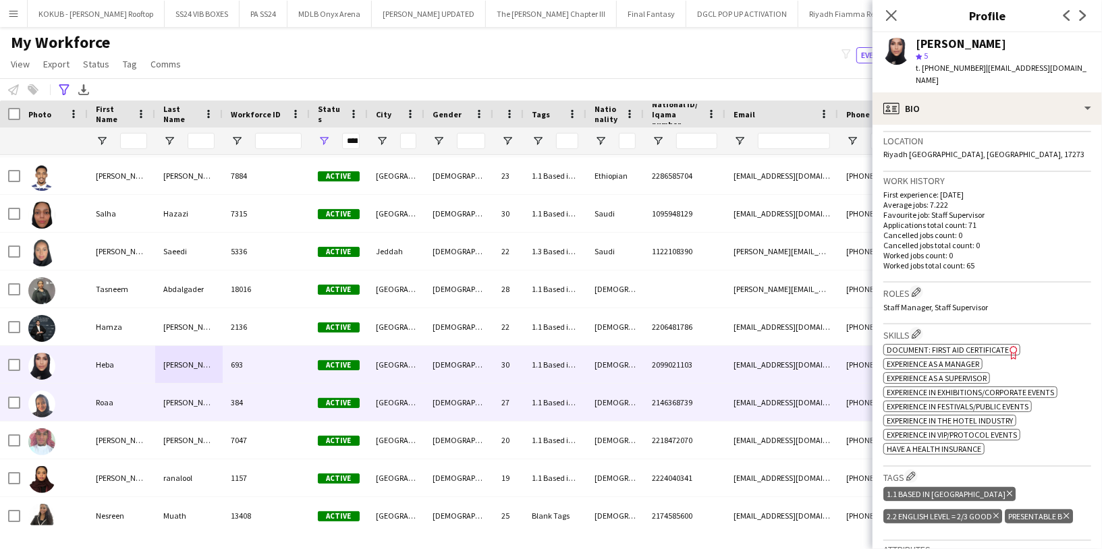
scroll to position [10535, 0]
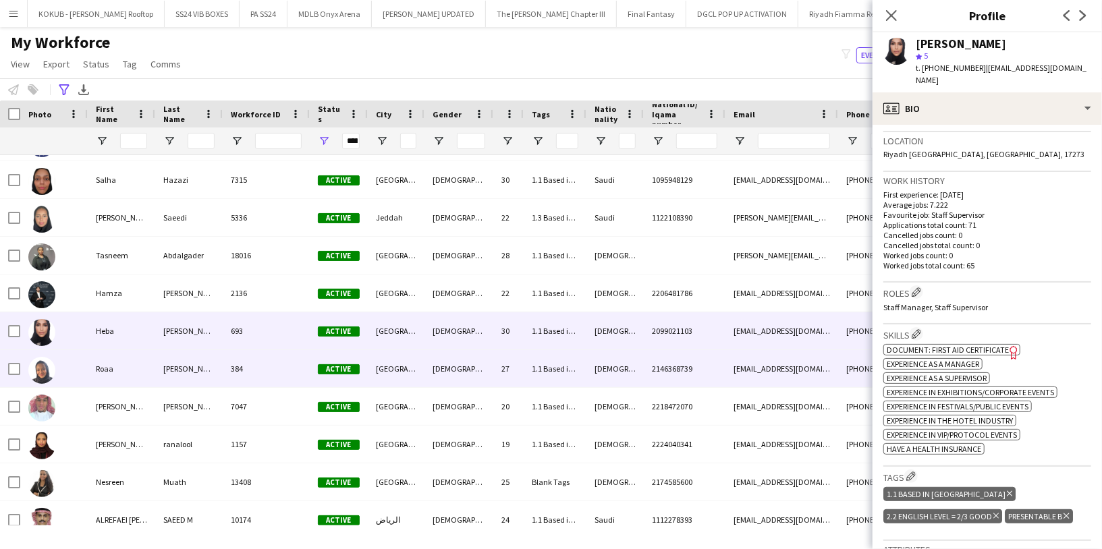
click at [190, 366] on div "[PERSON_NAME]" at bounding box center [188, 368] width 67 height 37
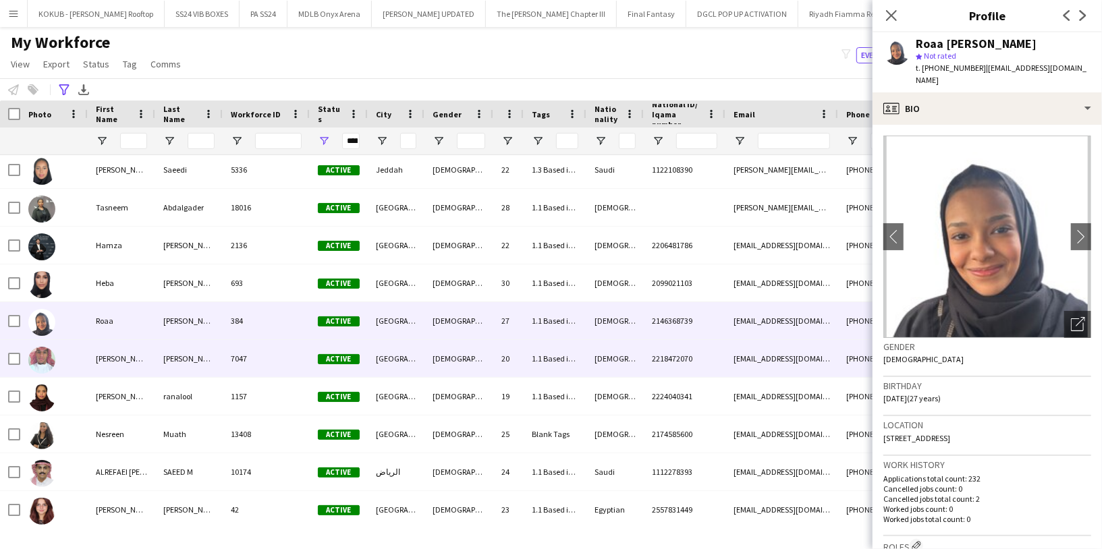
scroll to position [10604, 0]
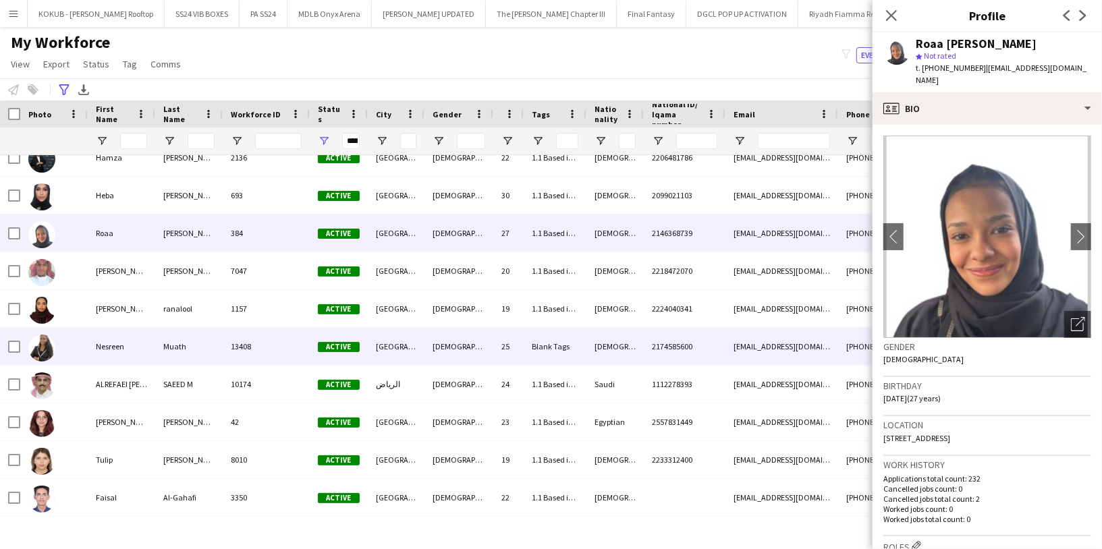
click at [185, 354] on div "Muath" at bounding box center [188, 346] width 67 height 37
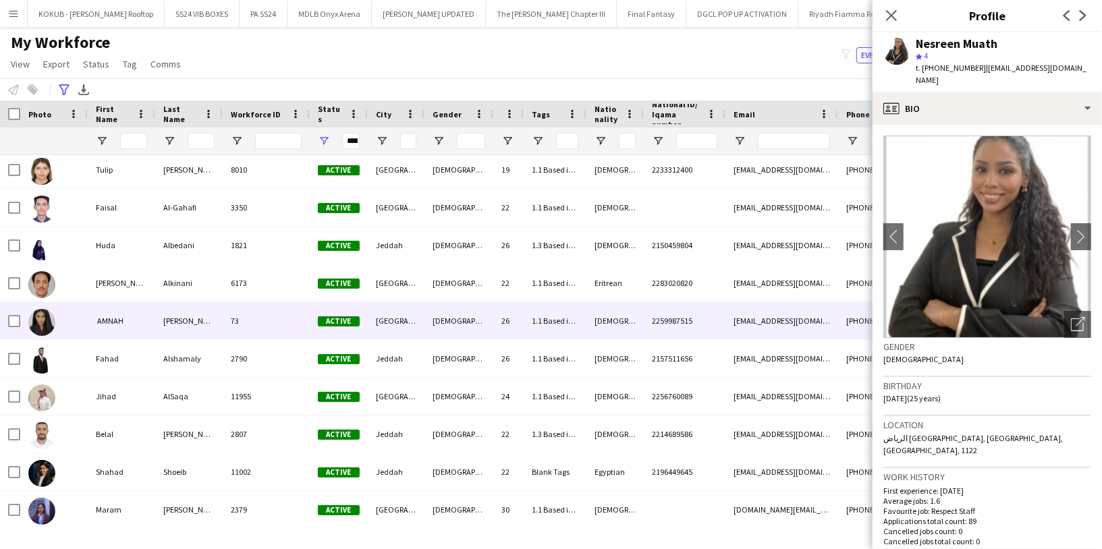
click at [158, 321] on div "[PERSON_NAME]" at bounding box center [188, 320] width 67 height 37
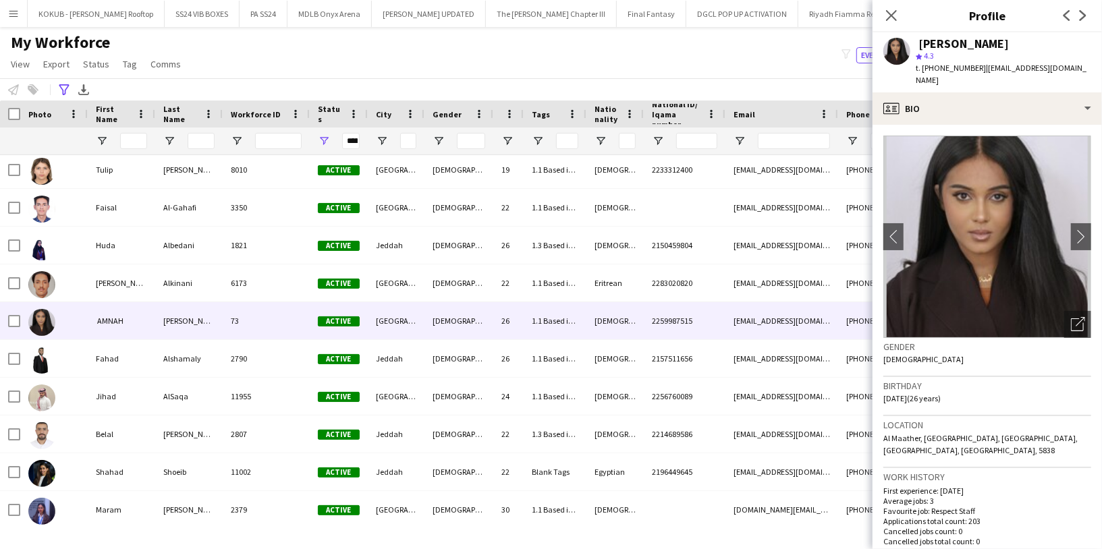
click at [959, 42] on div "‏ [PERSON_NAME]" at bounding box center [962, 44] width 93 height 12
click at [961, 67] on span "t. [PHONE_NUMBER]" at bounding box center [951, 68] width 70 height 10
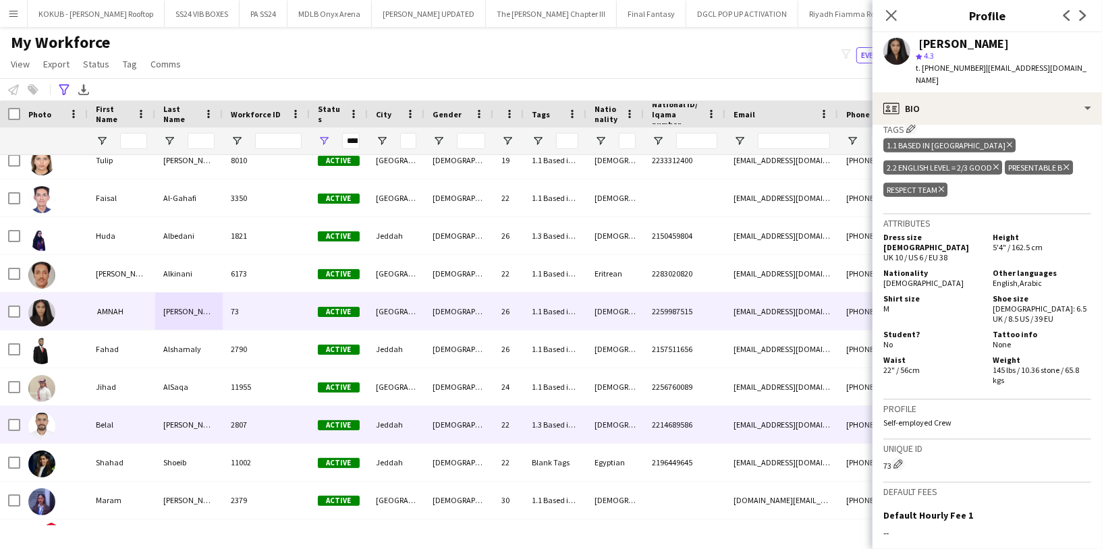
scroll to position [11001, 0]
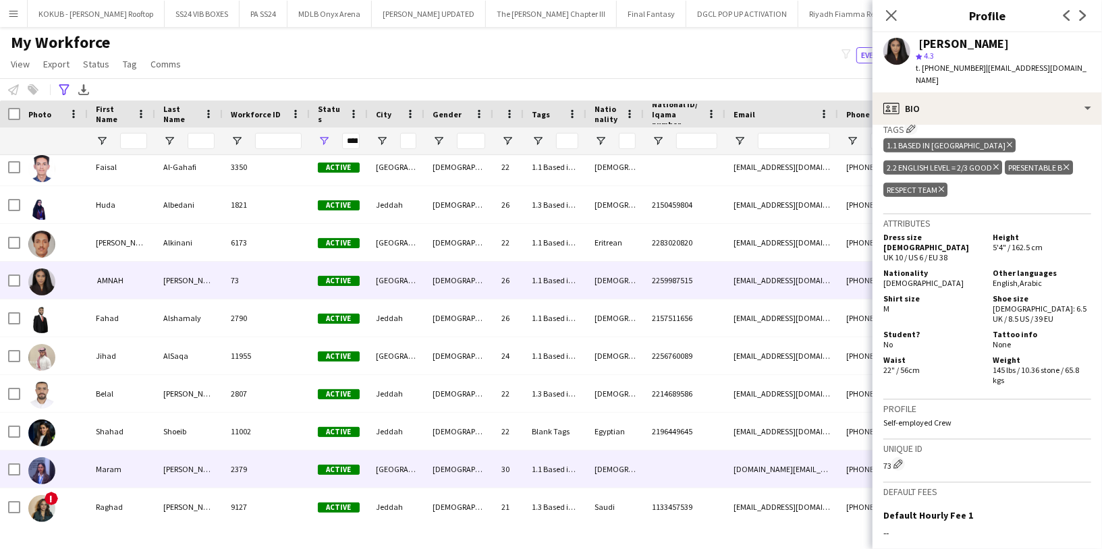
click at [179, 463] on div "[PERSON_NAME]" at bounding box center [188, 469] width 67 height 37
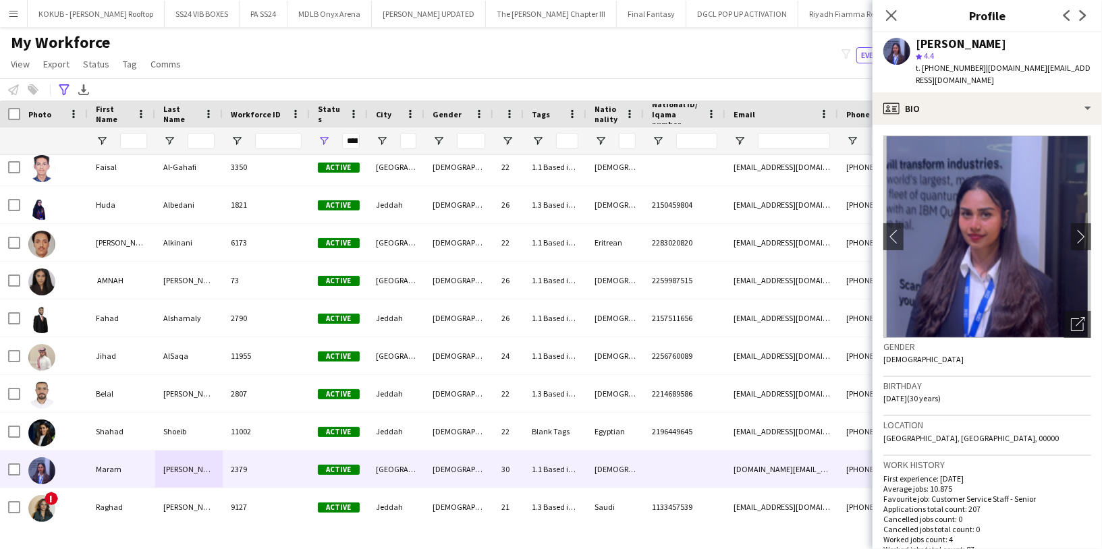
click at [974, 43] on div "[PERSON_NAME]" at bounding box center [961, 44] width 90 height 12
click at [951, 62] on div "t. [PHONE_NUMBER] | [DOMAIN_NAME][EMAIL_ADDRESS][DOMAIN_NAME]" at bounding box center [1003, 74] width 175 height 24
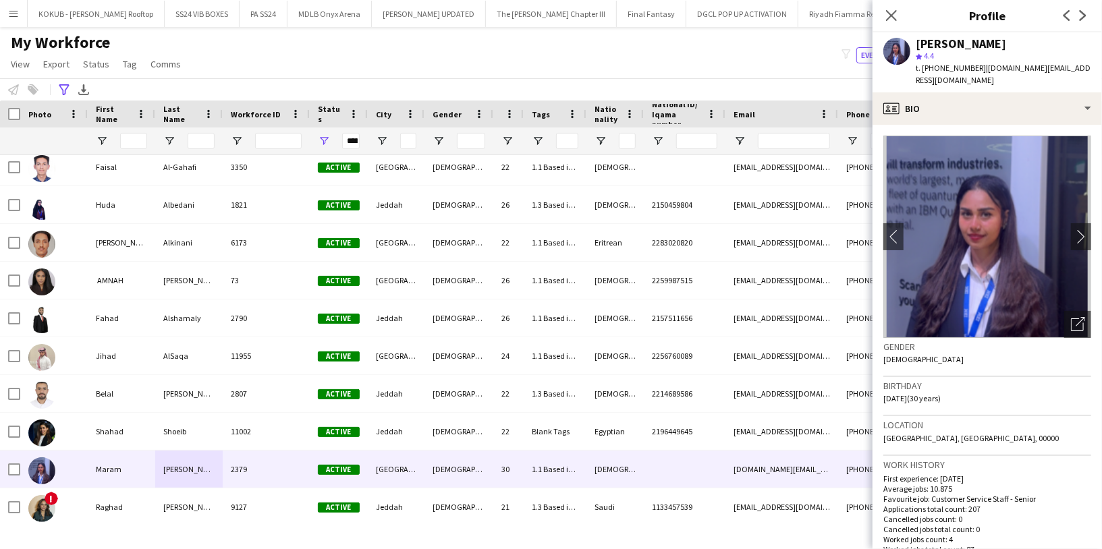
click at [951, 67] on span "t. [PHONE_NUMBER]" at bounding box center [951, 68] width 70 height 10
click at [138, 140] on input "First Name Filter Input" at bounding box center [133, 141] width 27 height 16
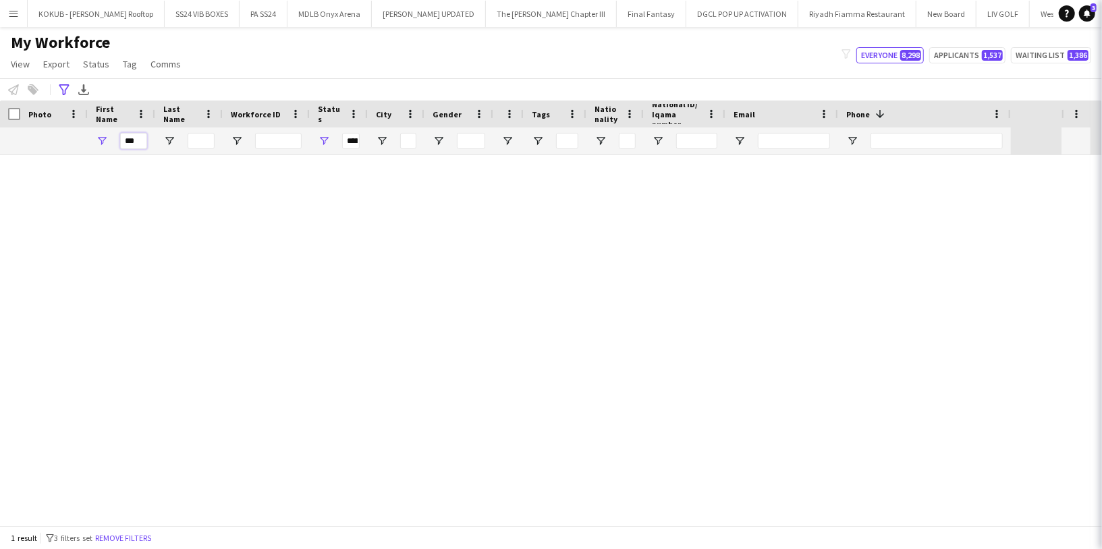
scroll to position [0, 0]
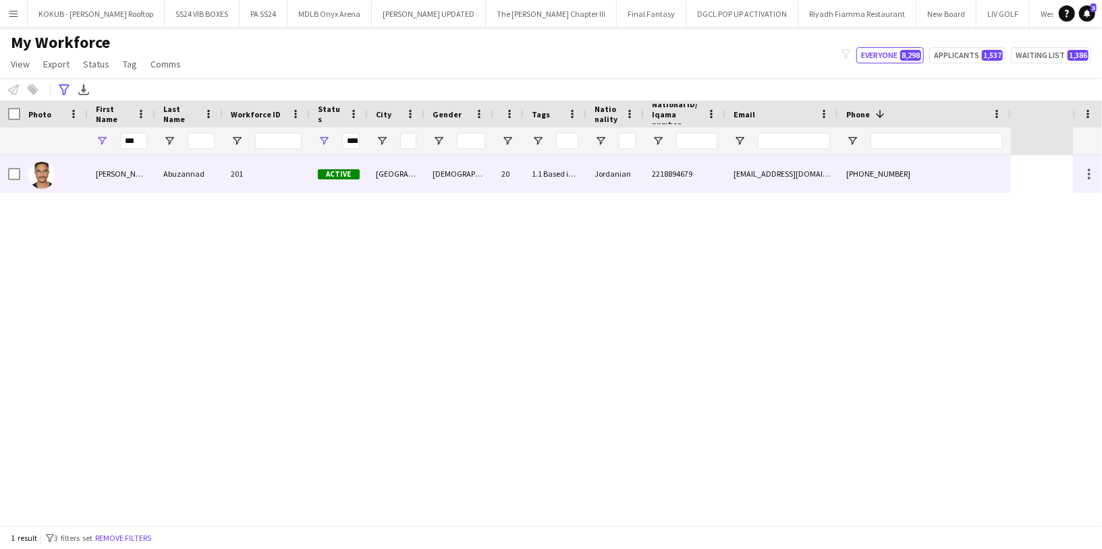
click at [128, 167] on div "[PERSON_NAME]" at bounding box center [121, 173] width 67 height 37
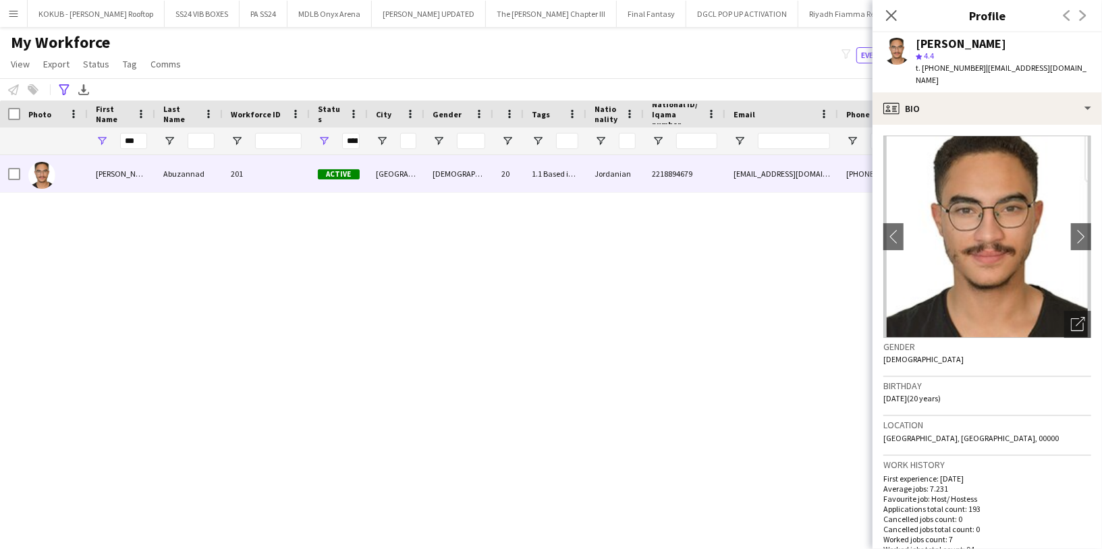
click at [954, 48] on div "[PERSON_NAME]" at bounding box center [961, 44] width 90 height 12
click at [942, 66] on span "t. [PHONE_NUMBER]" at bounding box center [951, 68] width 70 height 10
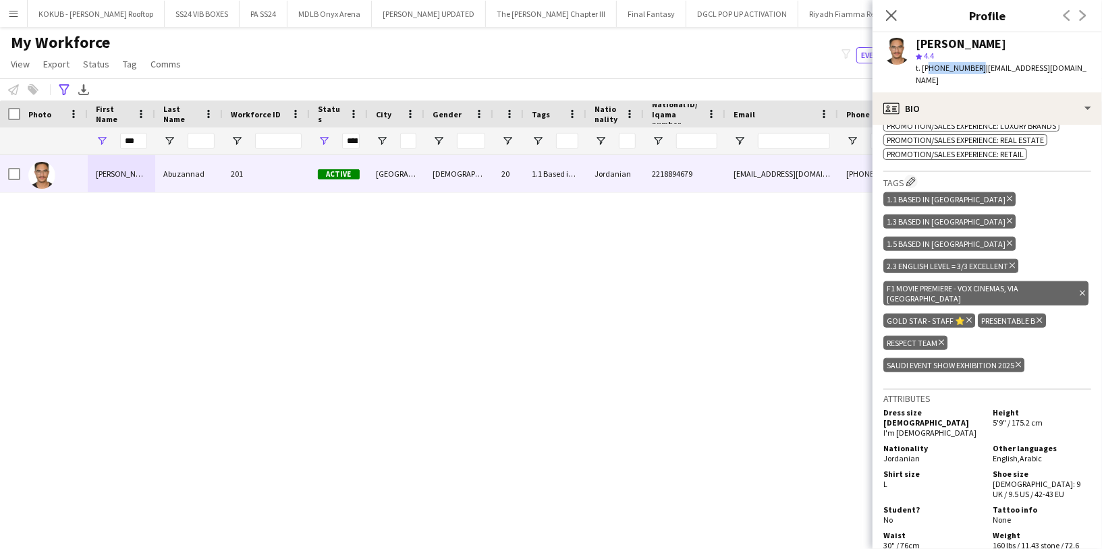
scroll to position [904, 0]
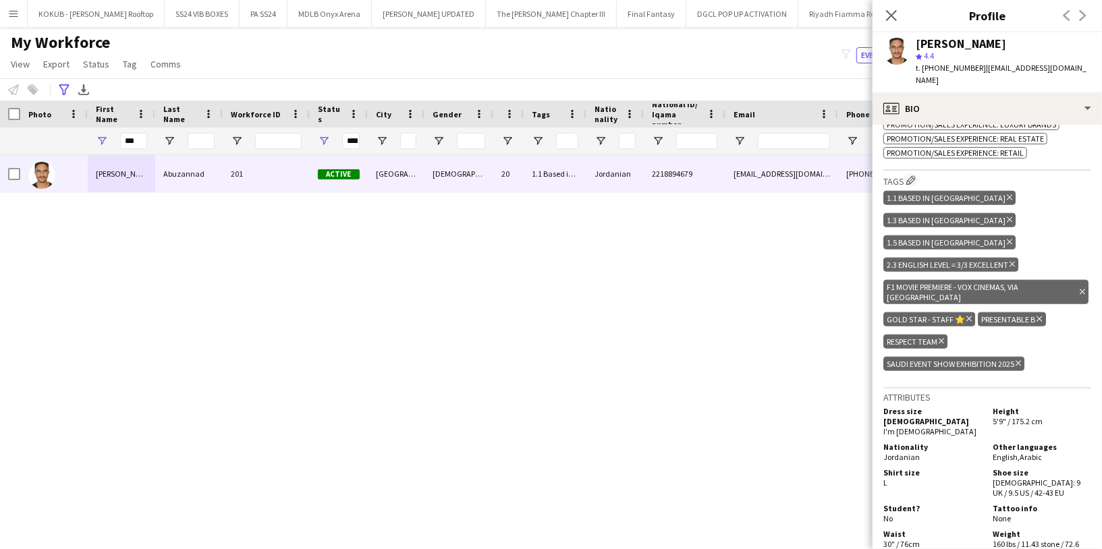
click at [895, 452] on span "Jordanian" at bounding box center [901, 457] width 36 height 10
click at [137, 137] on input "***" at bounding box center [133, 141] width 27 height 16
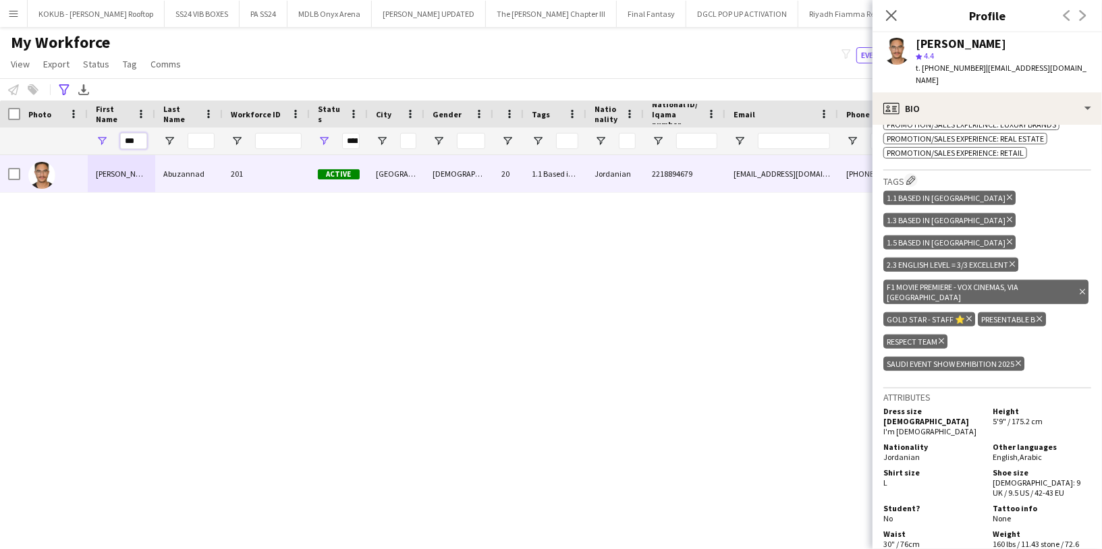
paste input "**********"
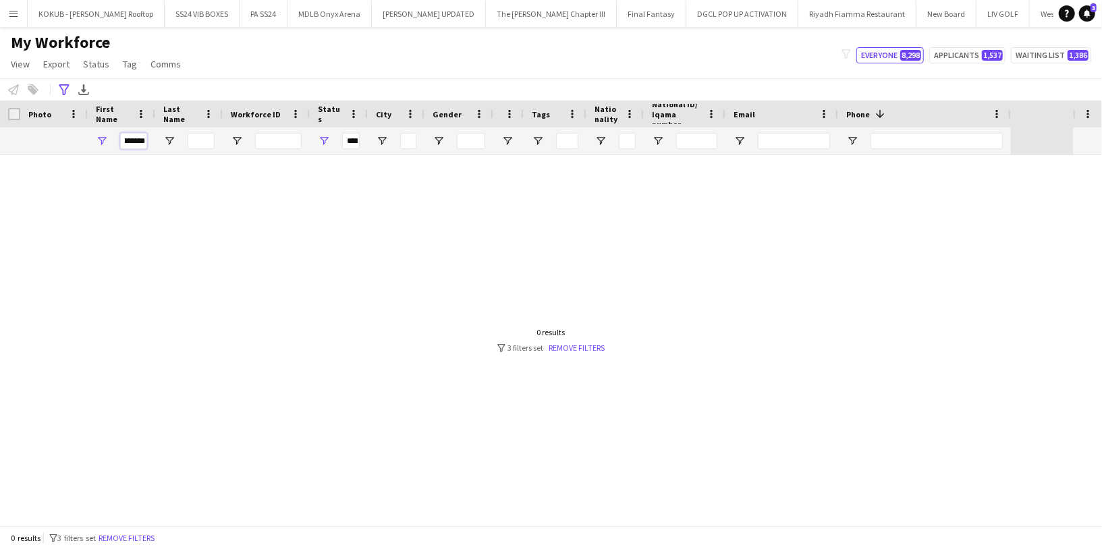
scroll to position [0, 11]
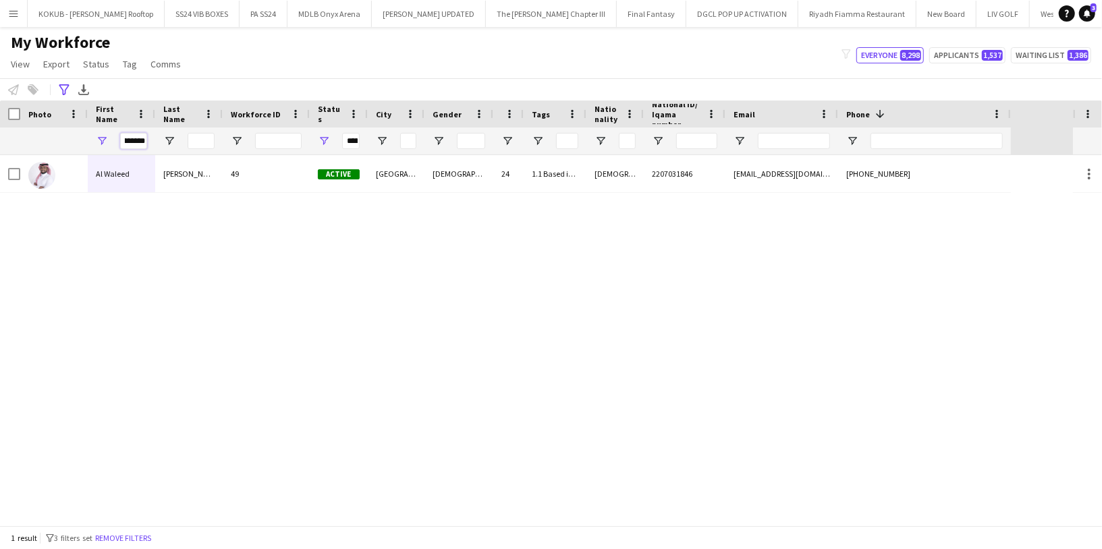
type input "*********"
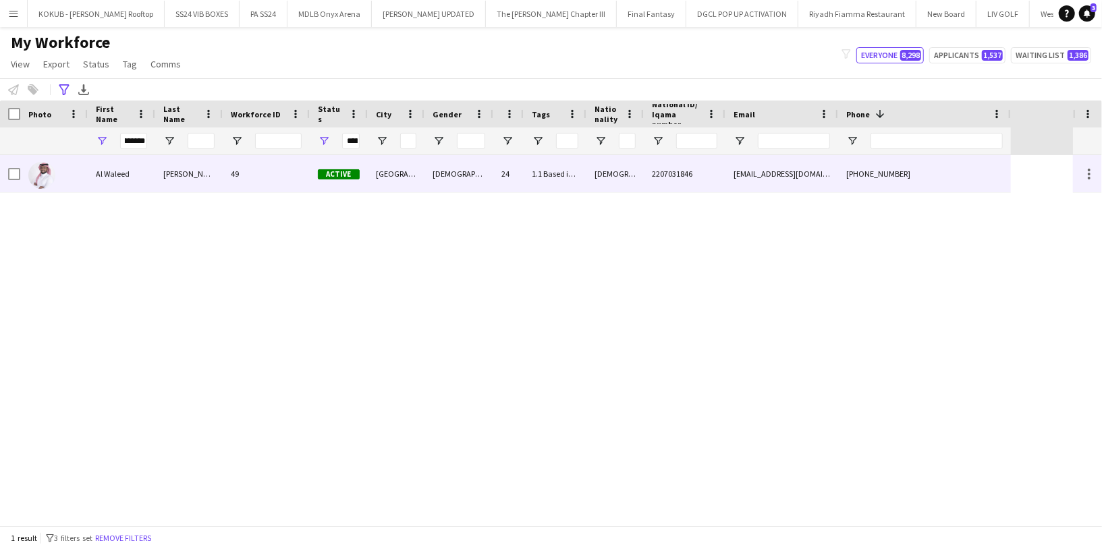
click at [168, 177] on div "[PERSON_NAME]" at bounding box center [188, 173] width 67 height 37
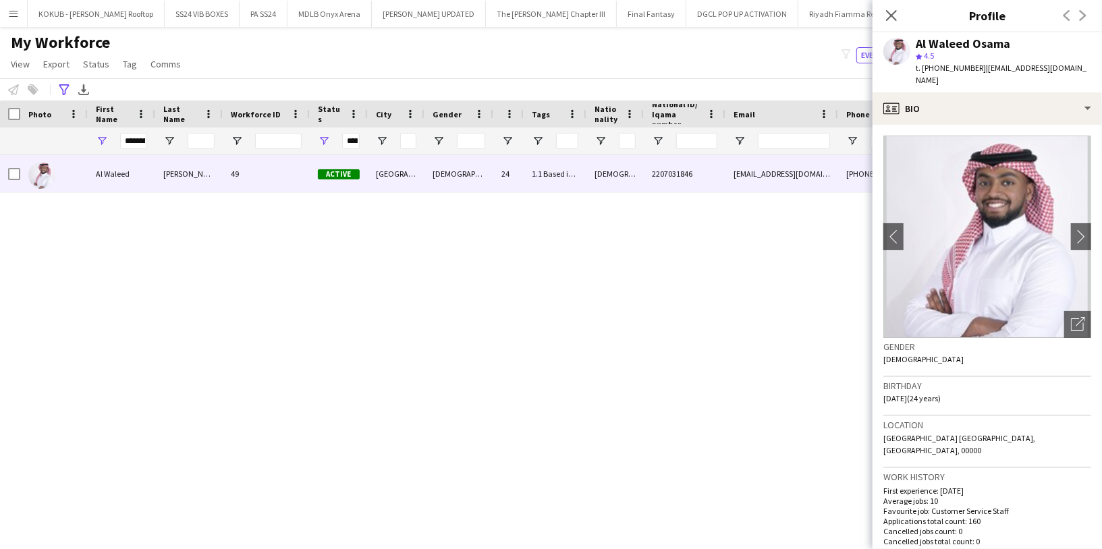
click at [949, 69] on span "t. [PHONE_NUMBER]" at bounding box center [951, 68] width 70 height 10
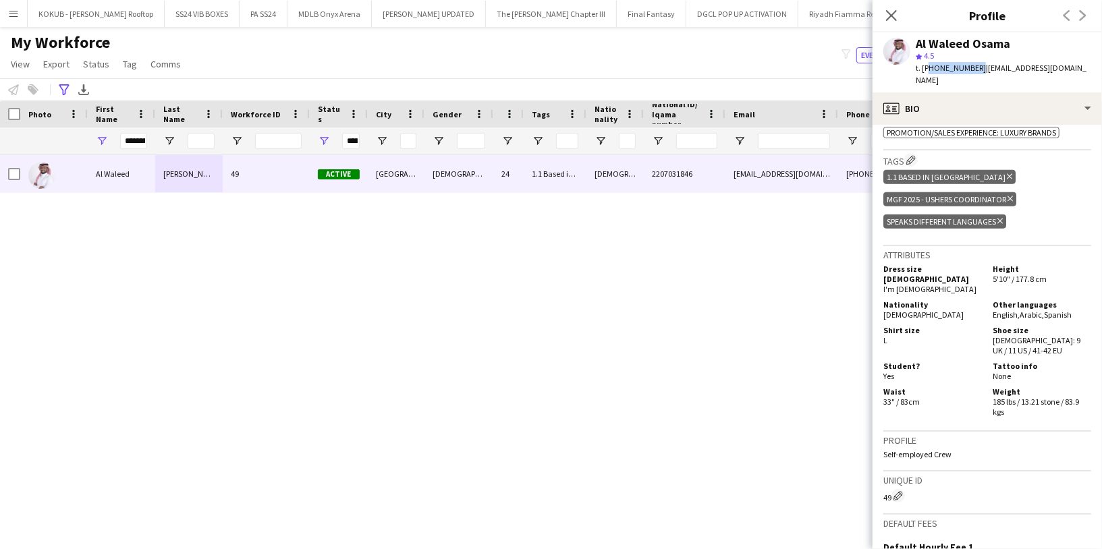
scroll to position [821, 0]
click at [899, 310] on span "[DEMOGRAPHIC_DATA]" at bounding box center [923, 315] width 80 height 10
click at [891, 13] on icon "Close pop-in" at bounding box center [890, 15] width 13 height 13
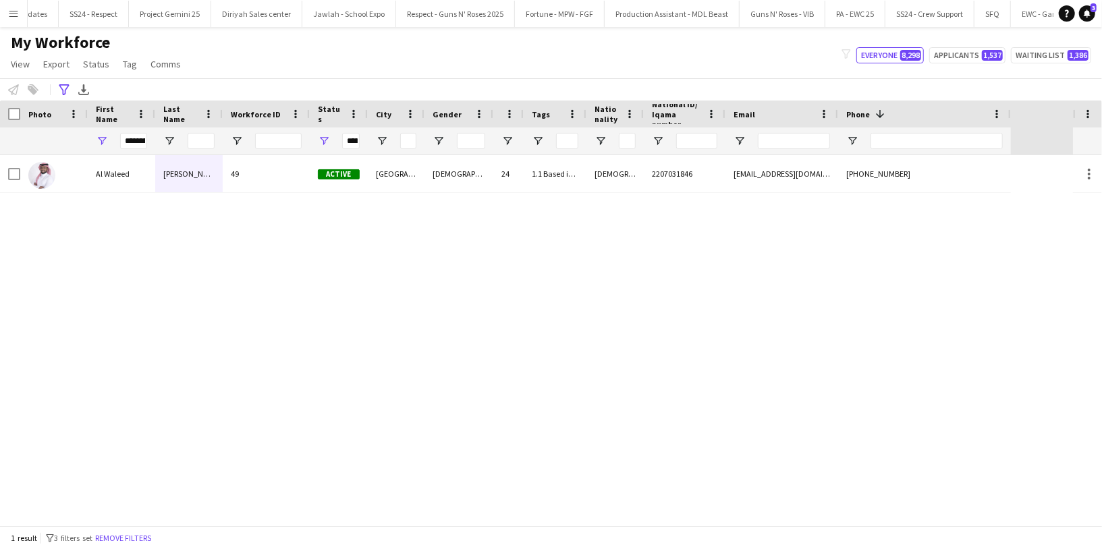
scroll to position [0, 2447]
click at [447, 16] on button "RESPECT - AFT_r 25 Close" at bounding box center [490, 14] width 87 height 26
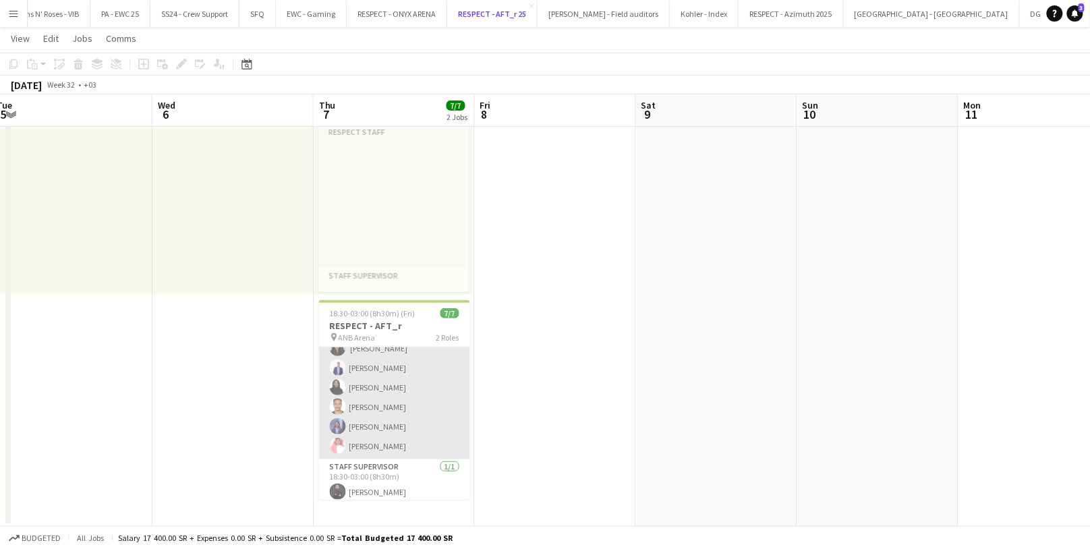
scroll to position [36, 0]
click at [379, 395] on app-card-role "Respect Staff [DATE] 18:30-03:00 (8h30m) ‏ [PERSON_NAME] [PERSON_NAME] [PERSON_…" at bounding box center [394, 383] width 151 height 144
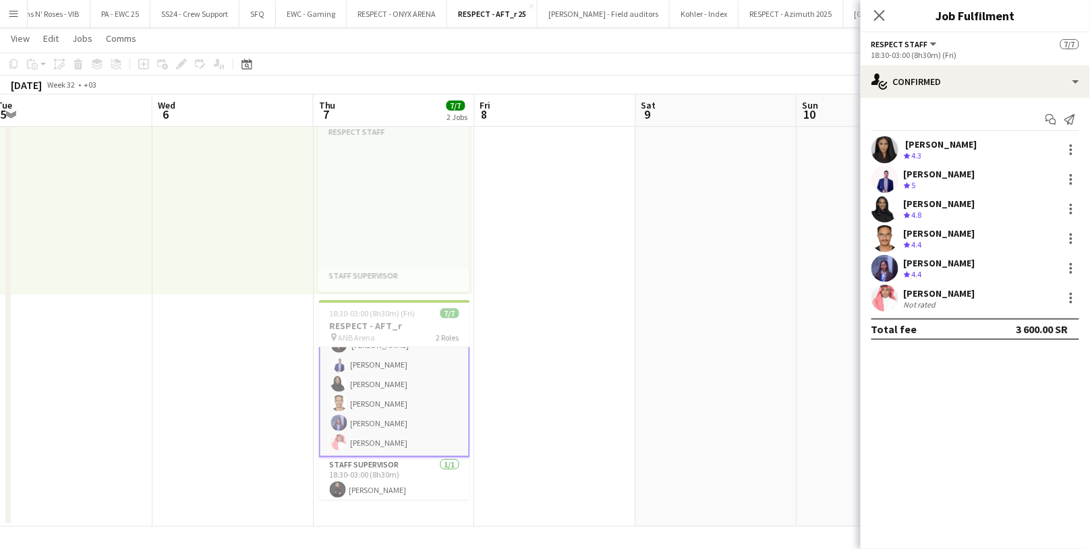
scroll to position [38, 0]
click at [882, 206] on app-user-avatar at bounding box center [885, 209] width 27 height 27
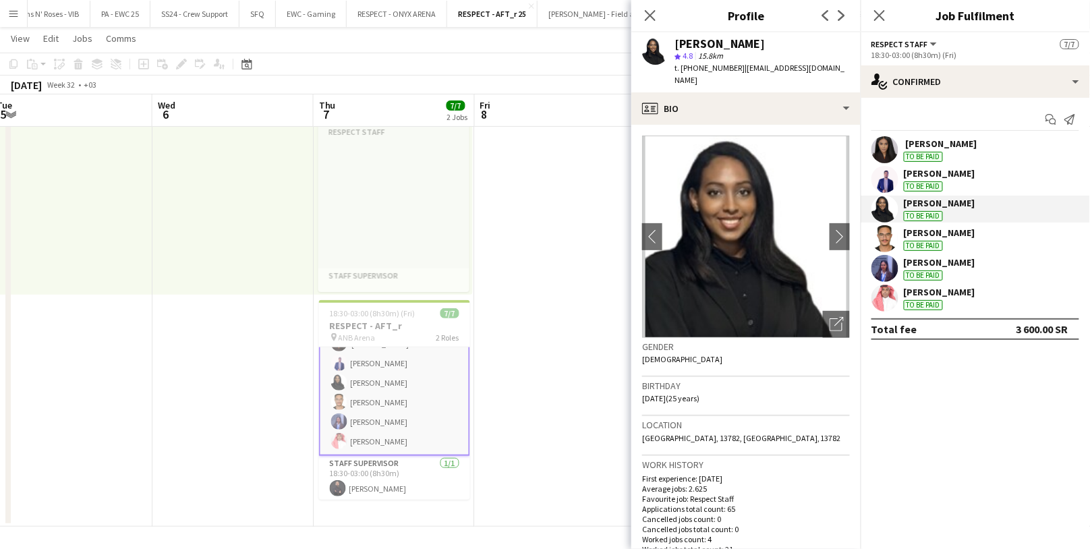
click at [702, 47] on div "[PERSON_NAME]" at bounding box center [720, 44] width 90 height 12
click at [709, 69] on span "t. [PHONE_NUMBER]" at bounding box center [710, 68] width 70 height 10
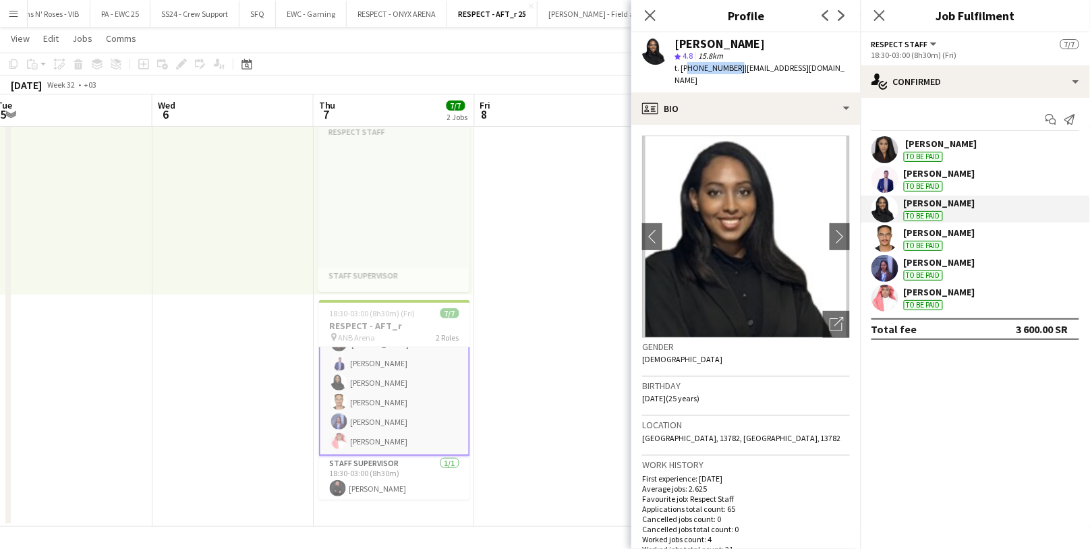
click at [709, 69] on span "t. [PHONE_NUMBER]" at bounding box center [710, 68] width 70 height 10
click at [657, 19] on app-icon "Close pop-in" at bounding box center [651, 16] width 20 height 20
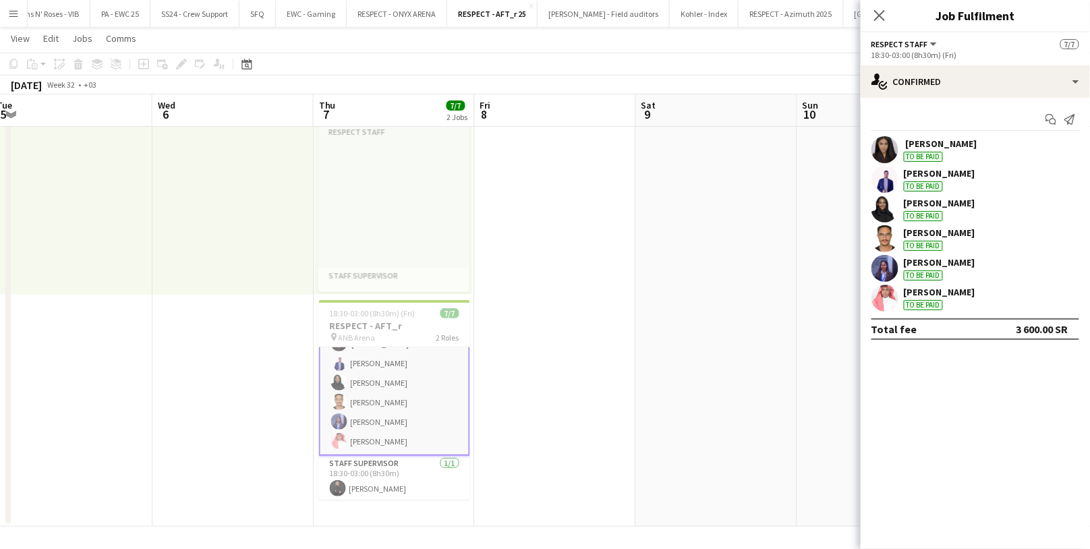
click at [7, 10] on button "Menu" at bounding box center [13, 13] width 27 height 27
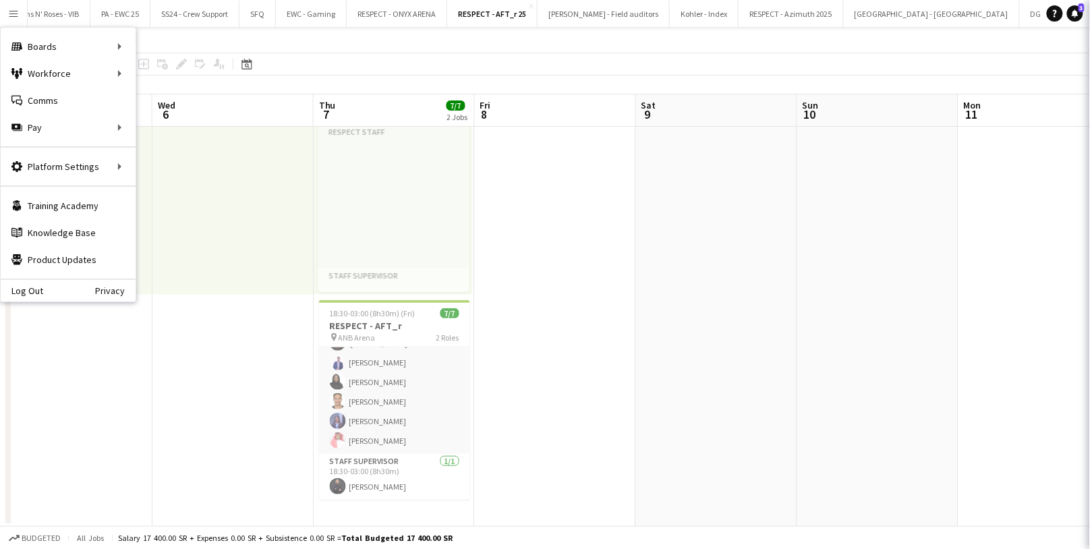
scroll to position [36, 0]
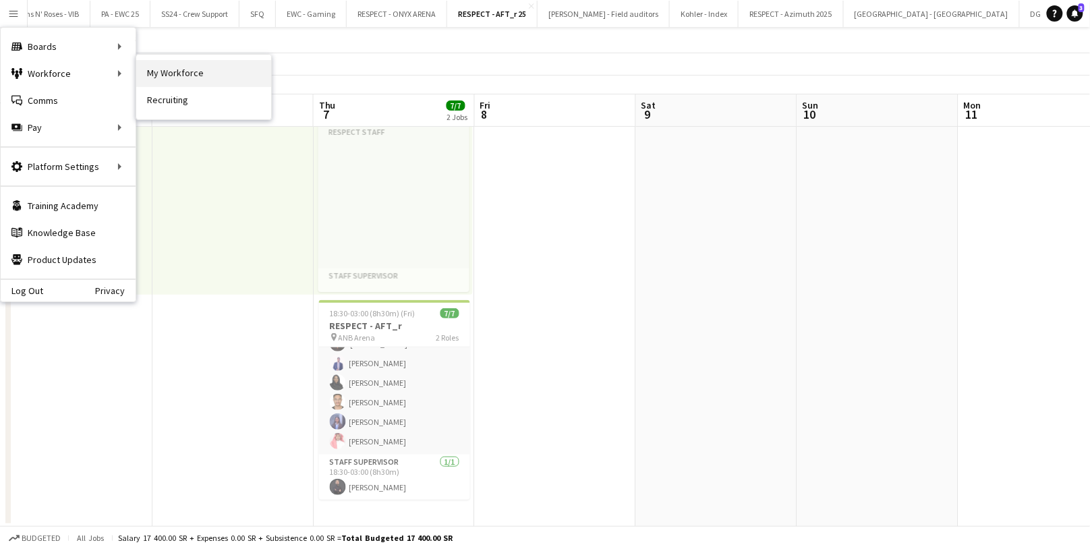
click at [185, 72] on link "My Workforce" at bounding box center [203, 73] width 135 height 27
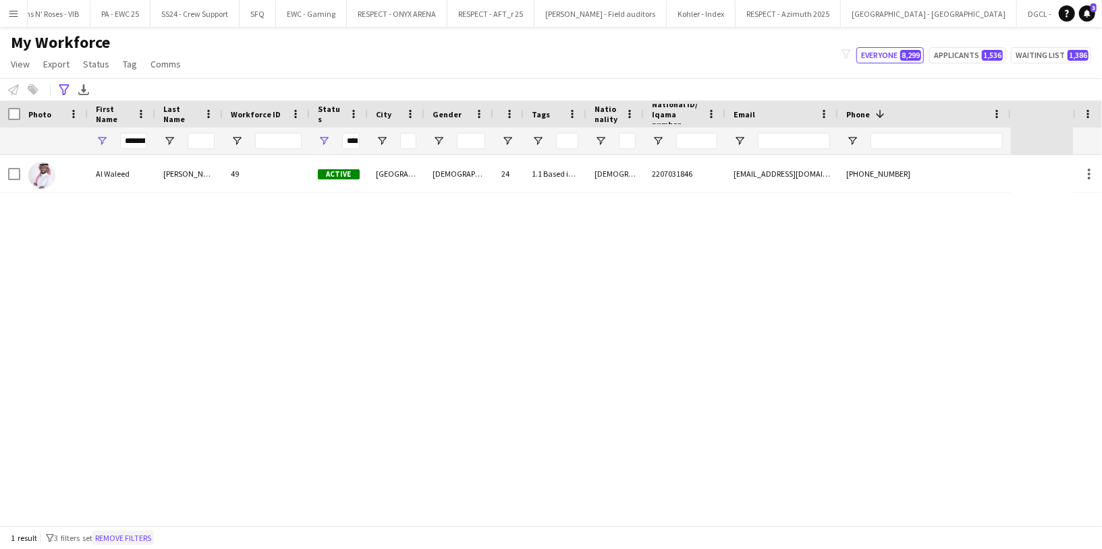
click at [134, 531] on button "Remove filters" at bounding box center [122, 538] width 61 height 15
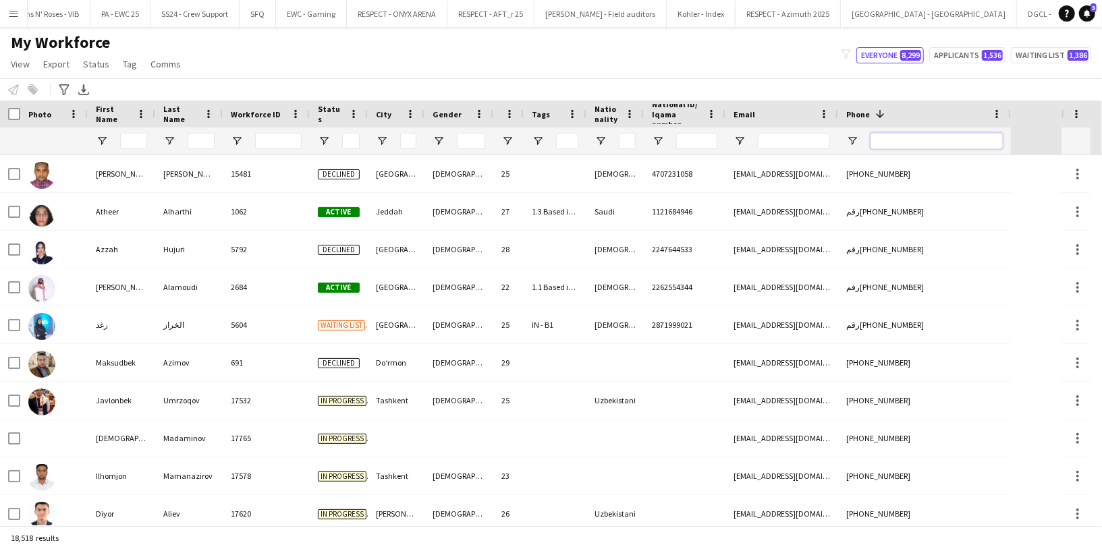
click at [917, 139] on input "Phone Filter Input" at bounding box center [936, 141] width 132 height 16
paste input "********"
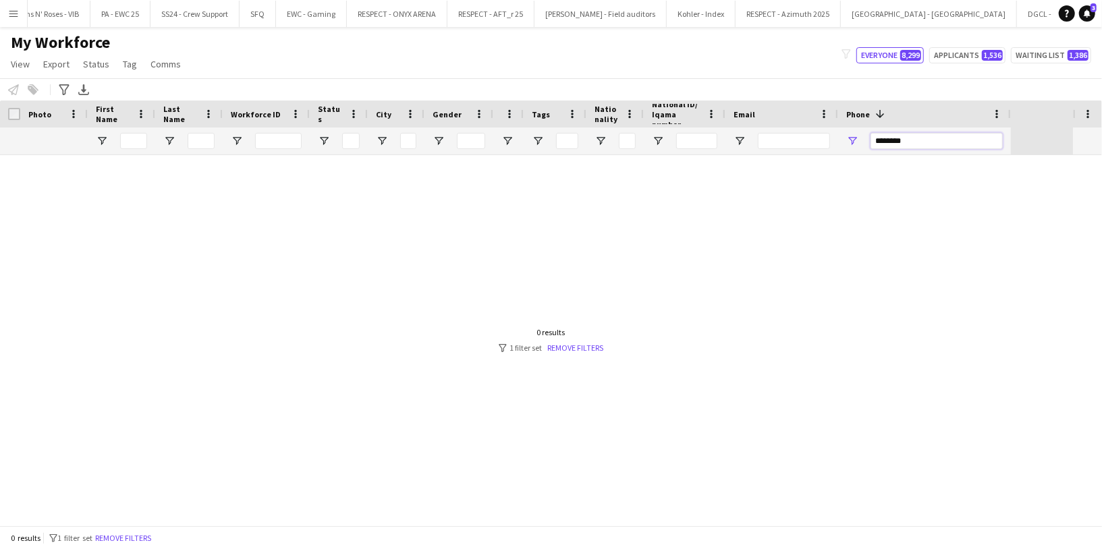
click at [889, 141] on input "********" at bounding box center [936, 141] width 132 height 16
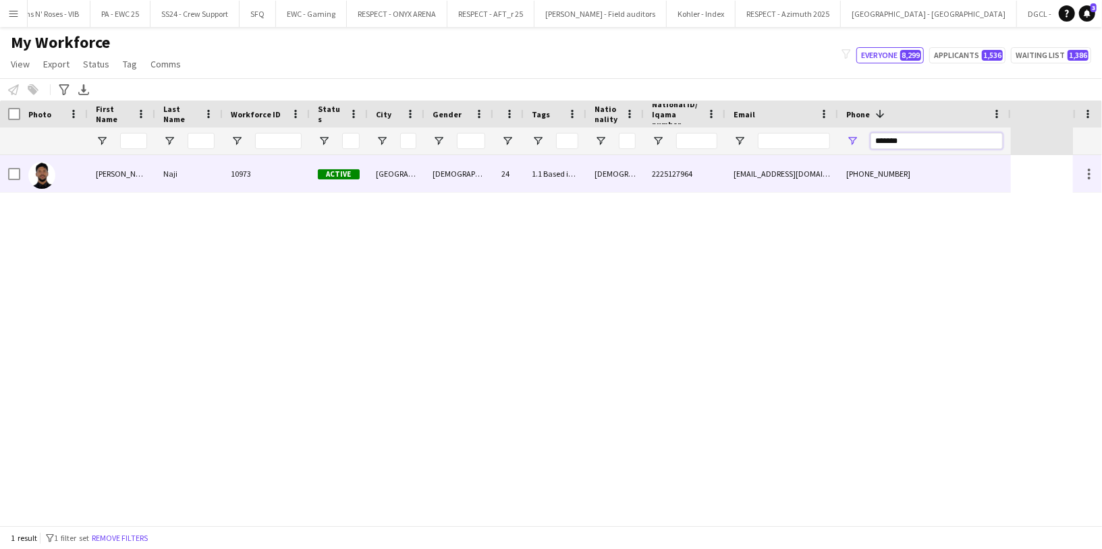
type input "*******"
click at [459, 182] on div "[DEMOGRAPHIC_DATA]" at bounding box center [458, 173] width 69 height 37
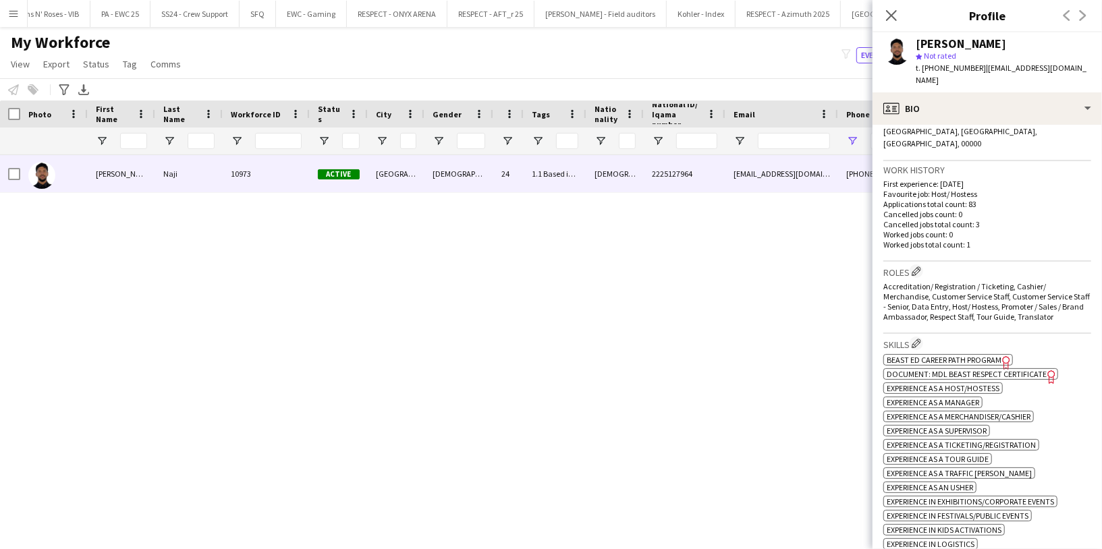
scroll to position [308, 0]
